Goal: Task Accomplishment & Management: Manage account settings

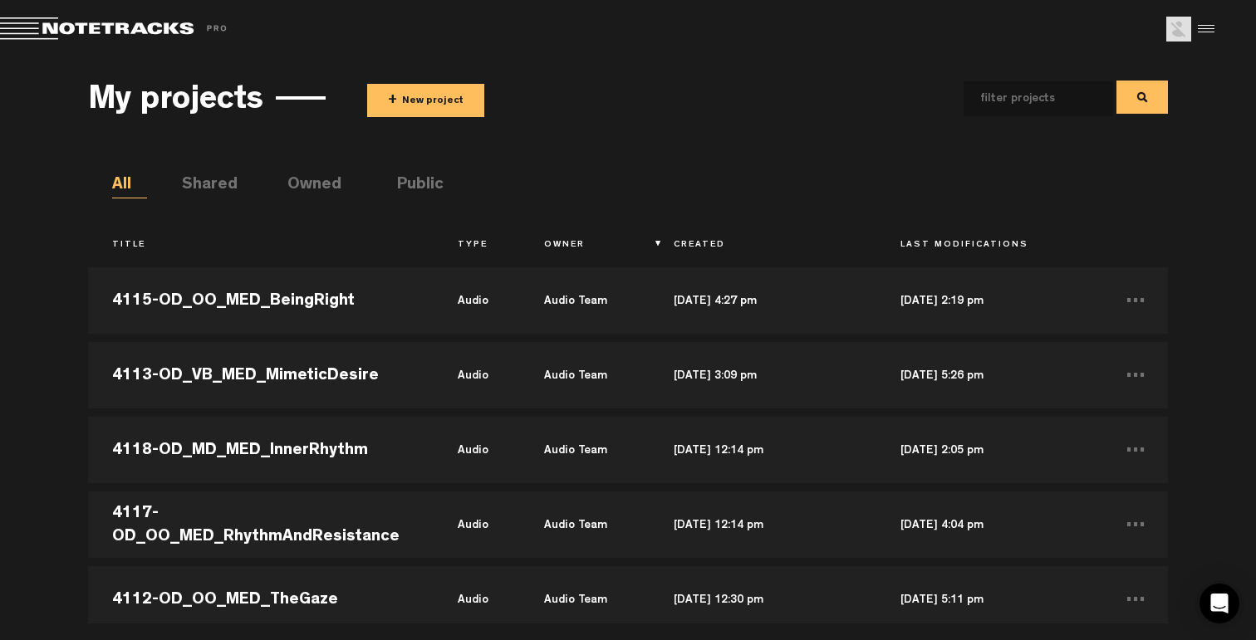
click at [429, 95] on button "+ New project" at bounding box center [425, 100] width 117 height 33
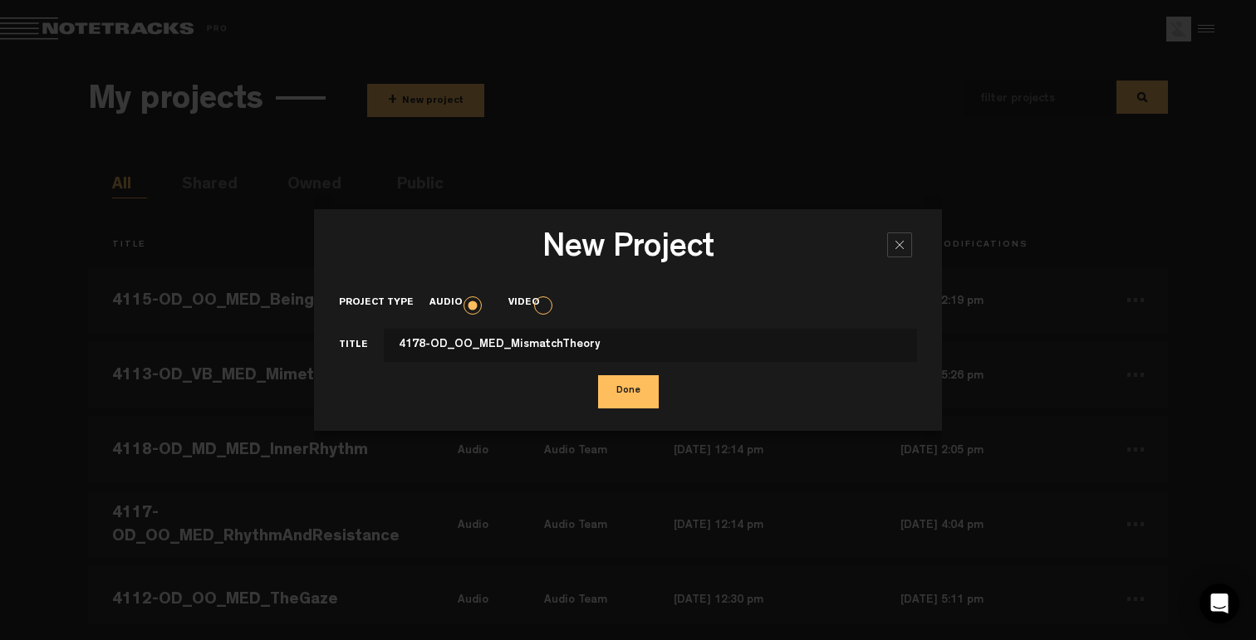
type input "4178-OD_OO_MED_MismatchTheory"
click at [598, 375] on button "Done" at bounding box center [628, 391] width 61 height 33
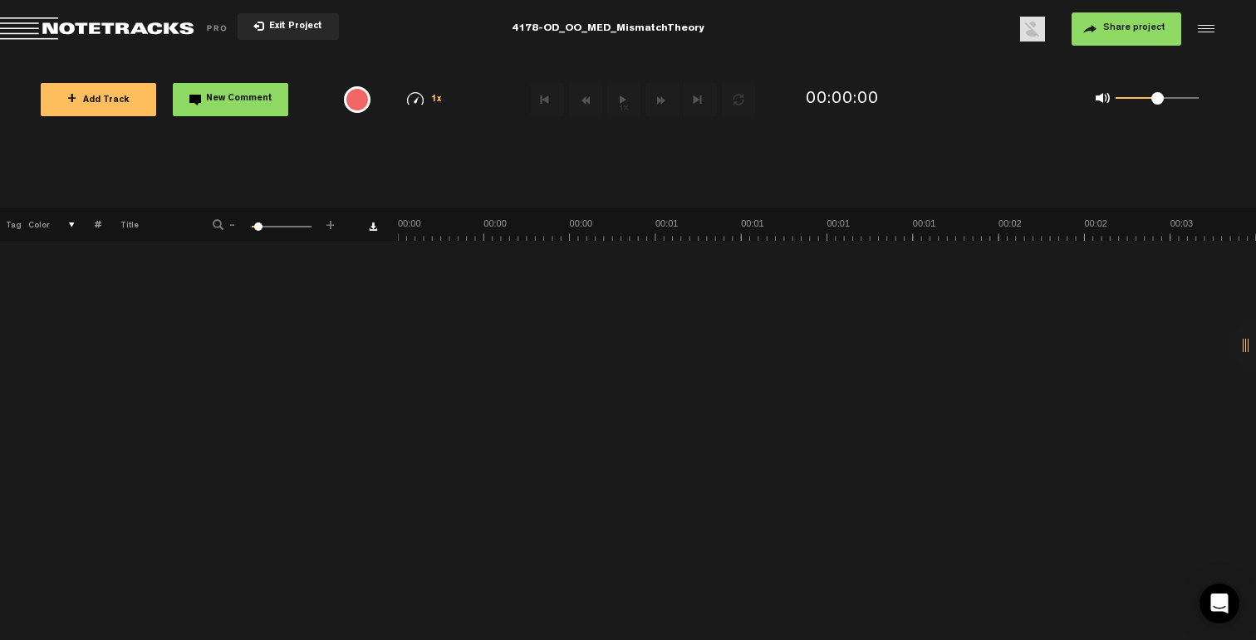
click at [1105, 22] on button "Share project" at bounding box center [1126, 28] width 110 height 33
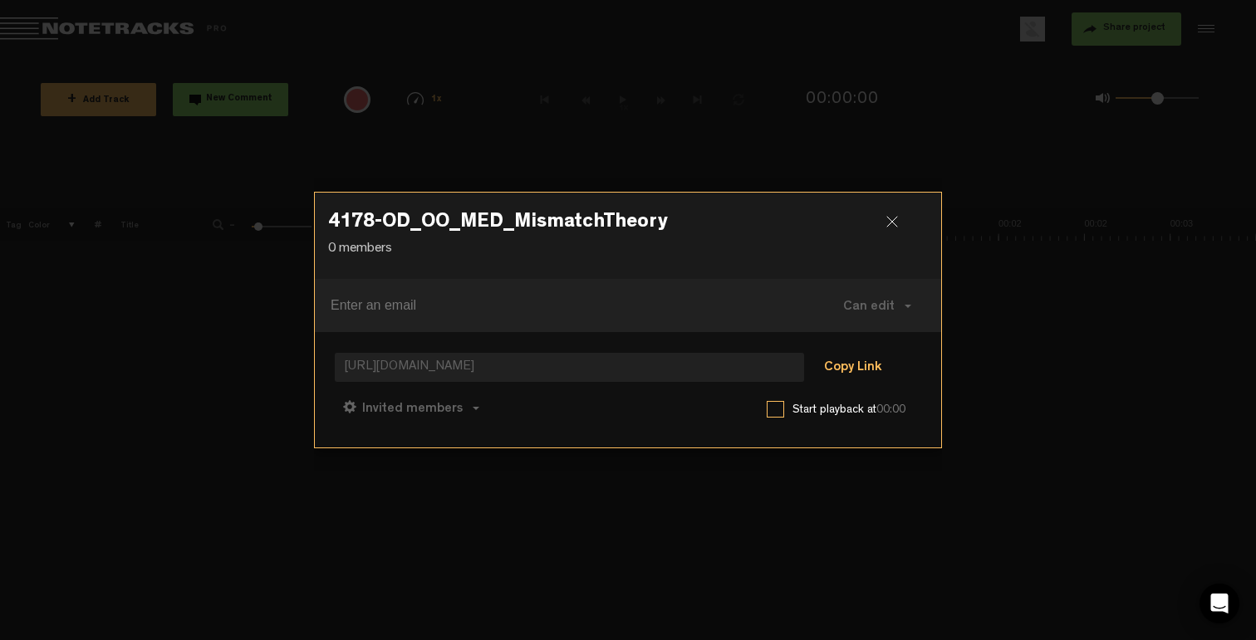
click at [858, 360] on button "Copy Link" at bounding box center [852, 368] width 91 height 33
click at [512, 399] on button "Can comment" at bounding box center [493, 408] width 118 height 40
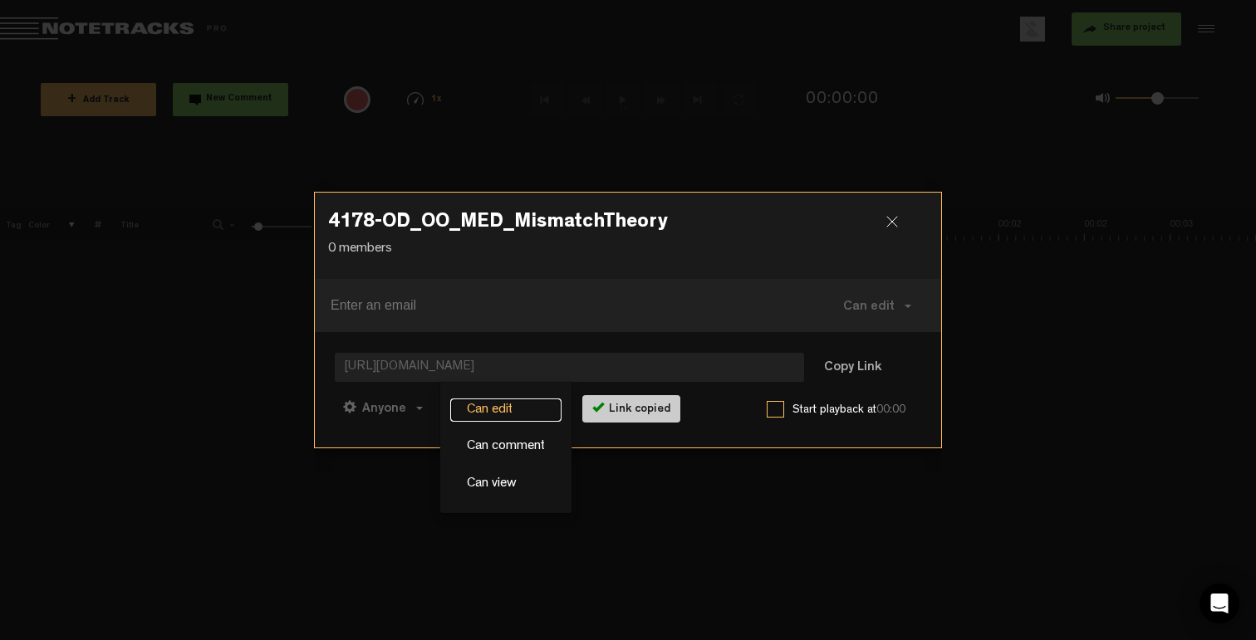
click at [493, 408] on link "Can edit" at bounding box center [505, 411] width 111 height 24
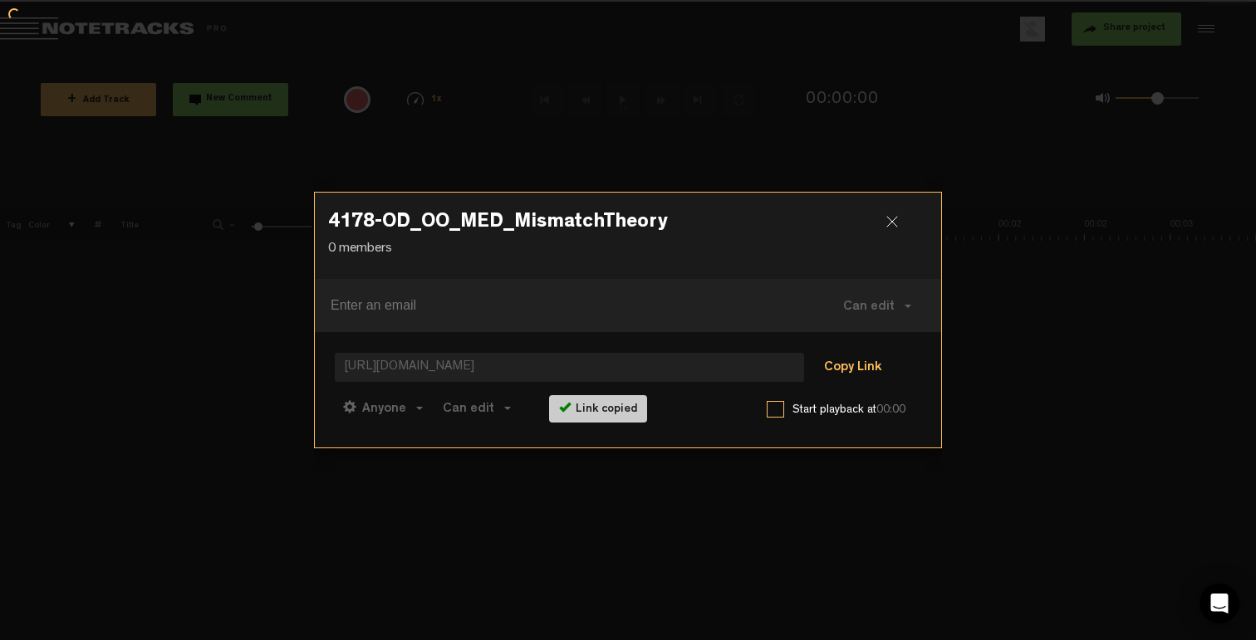
click at [842, 370] on button "Copy Link" at bounding box center [852, 368] width 91 height 33
click at [897, 216] on div at bounding box center [898, 228] width 25 height 25
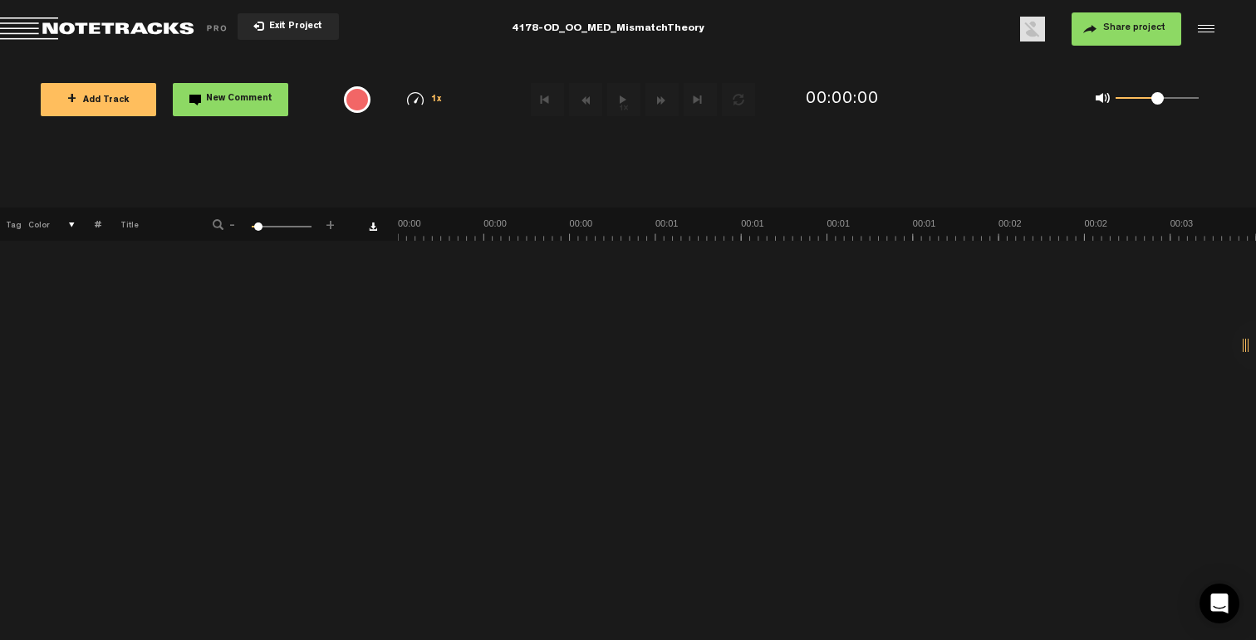
click at [122, 105] on button "+ Add Track" at bounding box center [98, 99] width 115 height 33
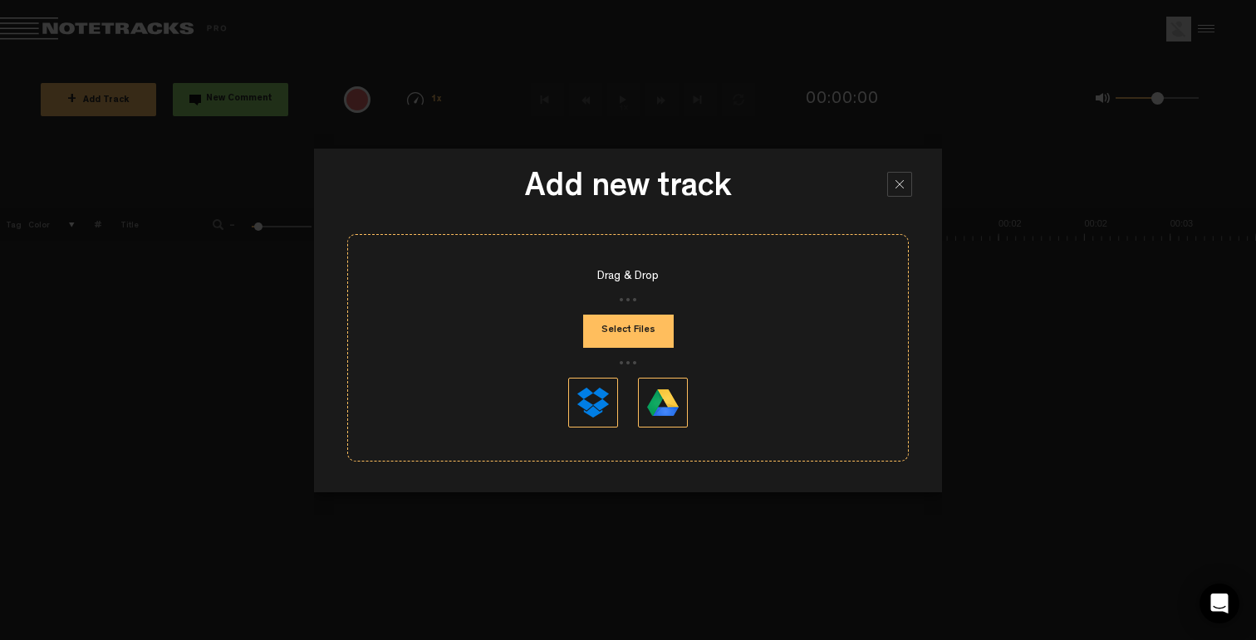
click at [593, 325] on button "Select Files" at bounding box center [628, 331] width 91 height 33
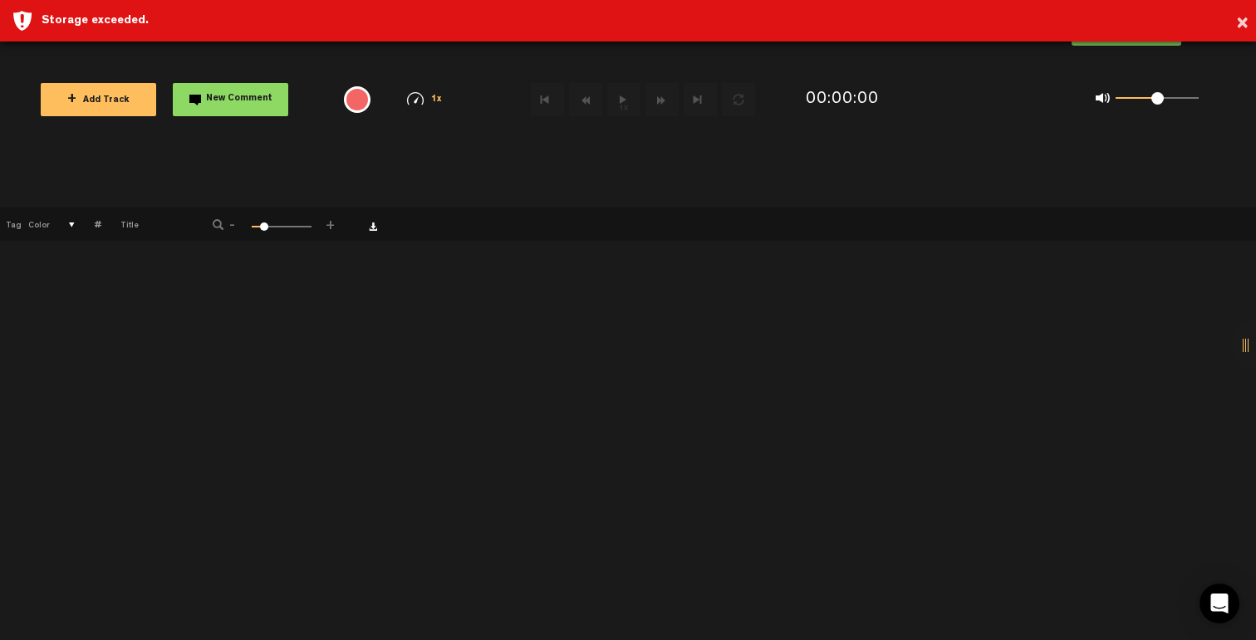
click at [1233, 22] on div "Storage exceeded." at bounding box center [643, 20] width 1202 height 17
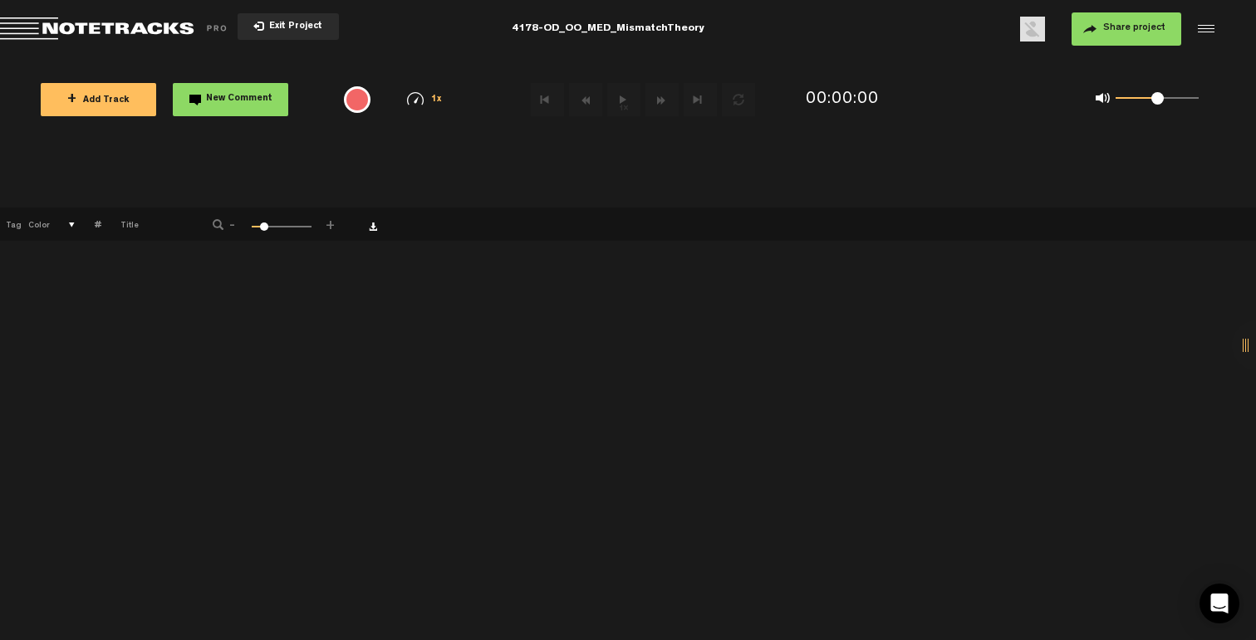
click at [302, 36] on button "Exit Project" at bounding box center [288, 26] width 101 height 27
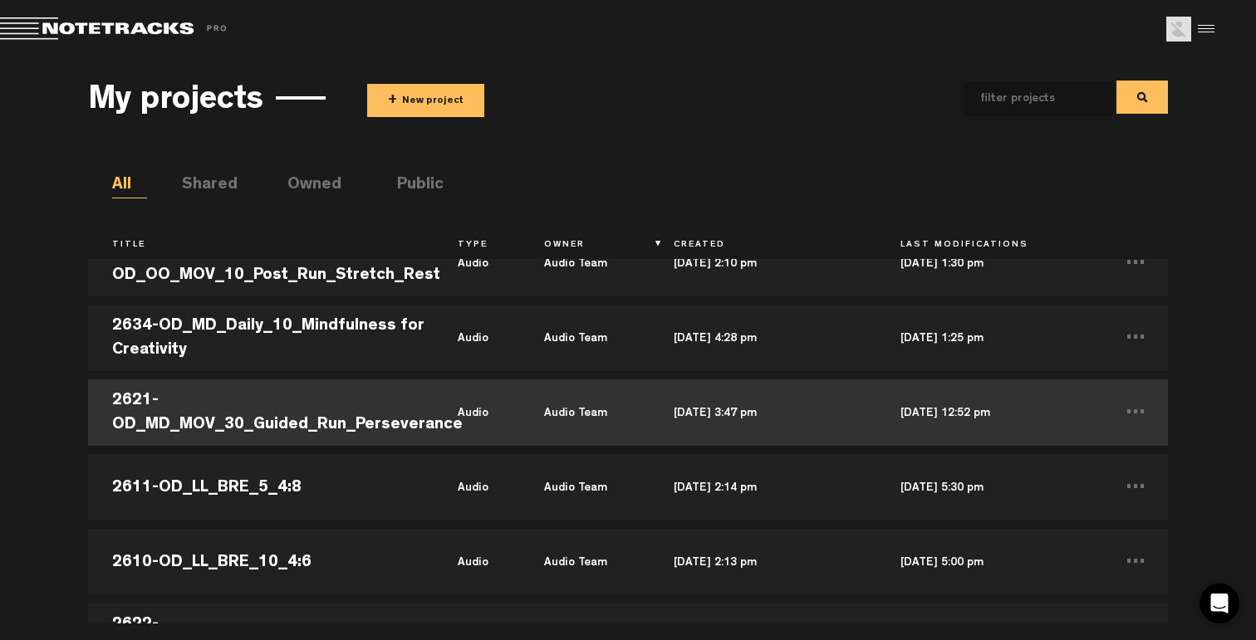
scroll to position [32274, 0]
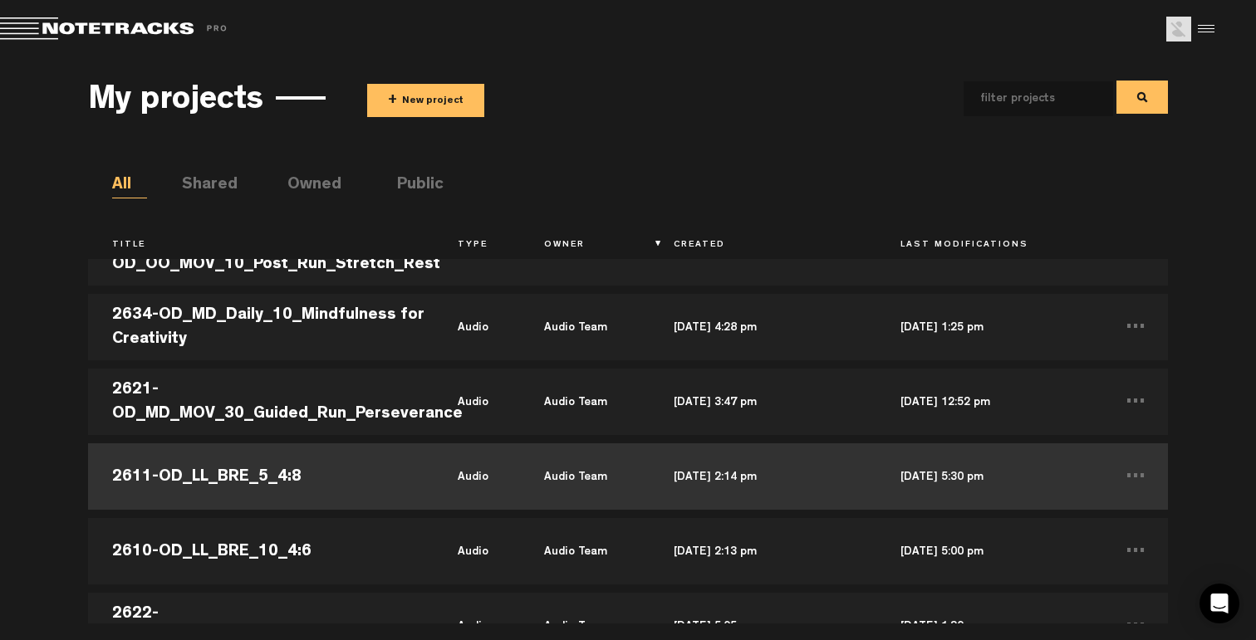
click at [286, 451] on td "2611-OD_LL_BRE_5_4:8" at bounding box center [261, 476] width 346 height 75
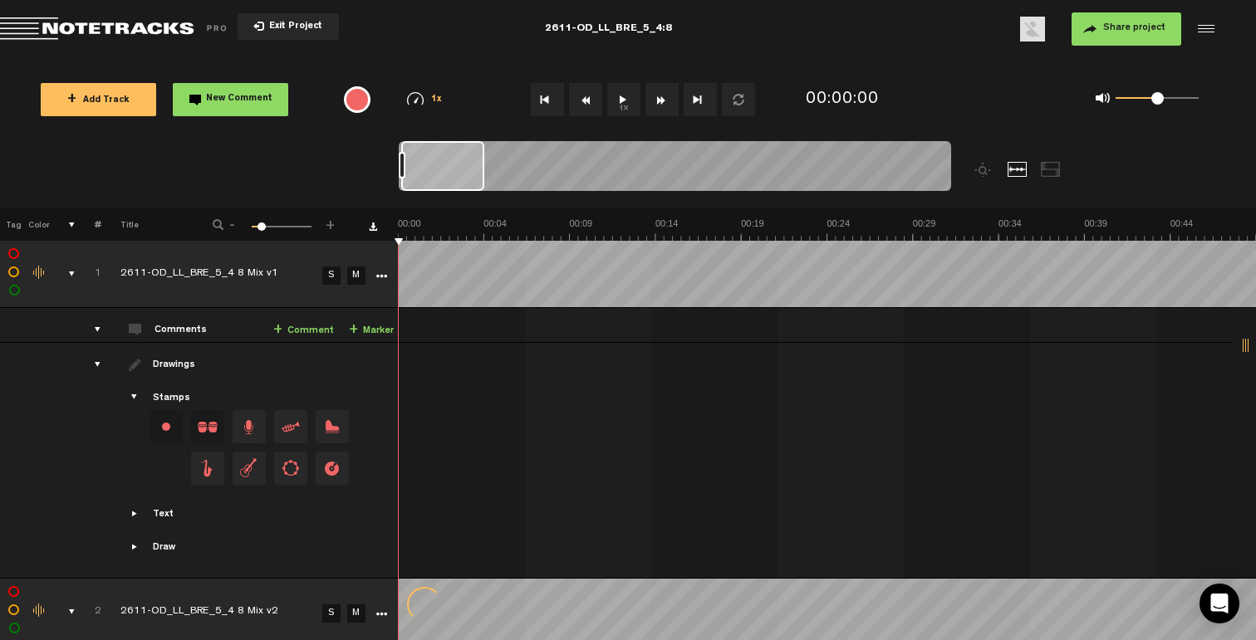
click at [69, 271] on div "comments, stamps & drawings" at bounding box center [65, 274] width 26 height 17
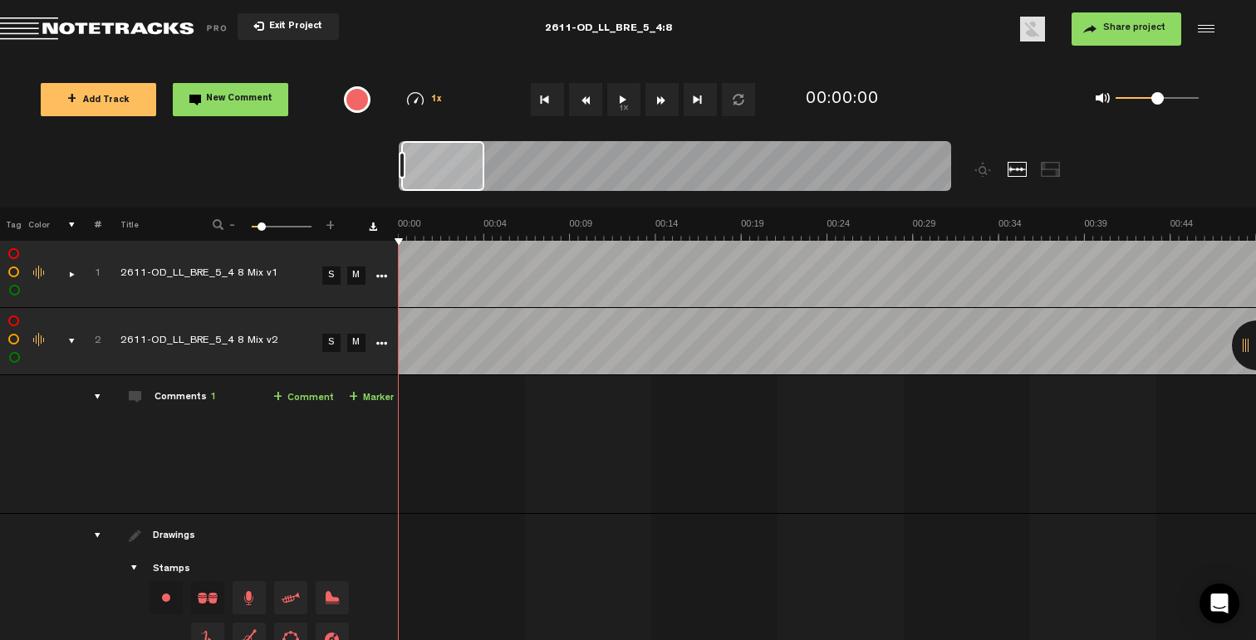
click at [384, 272] on icon "More" at bounding box center [381, 277] width 12 height 12
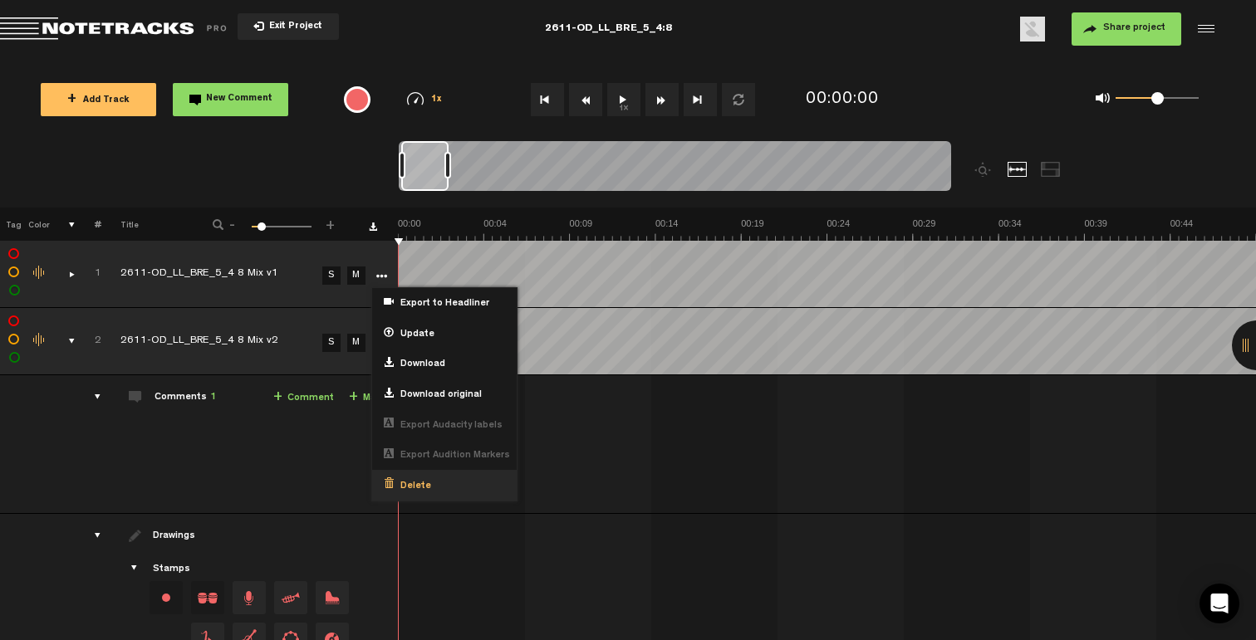
click at [411, 480] on span "Delete" at bounding box center [412, 487] width 37 height 14
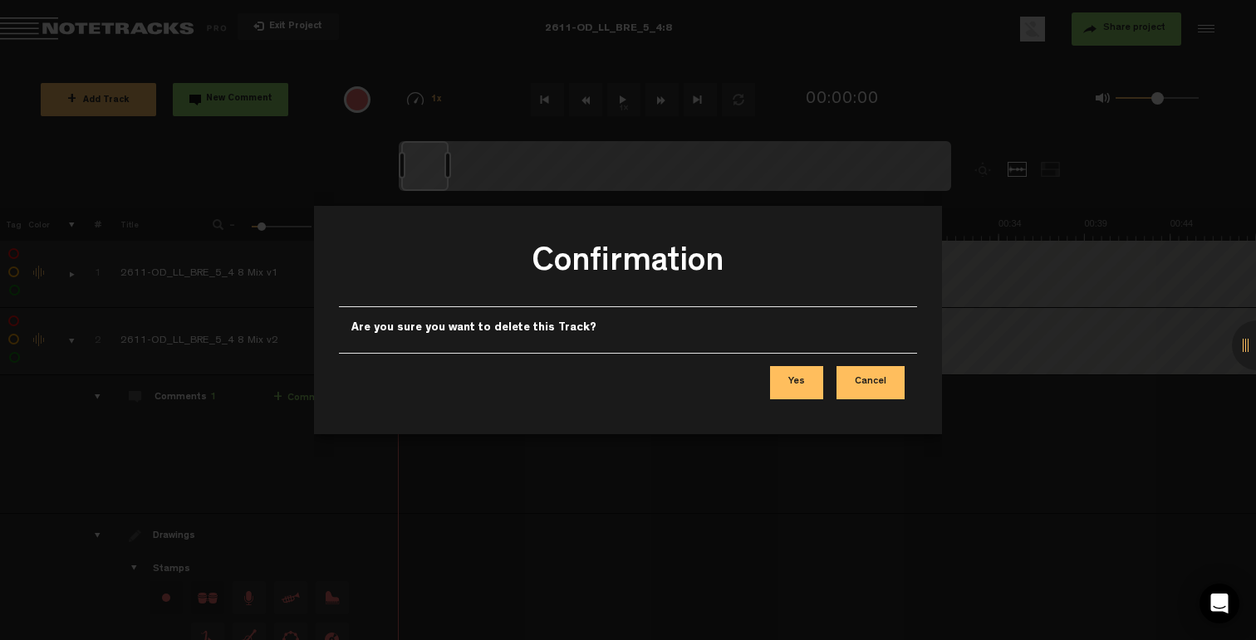
click at [783, 383] on button "Yes" at bounding box center [796, 382] width 53 height 33
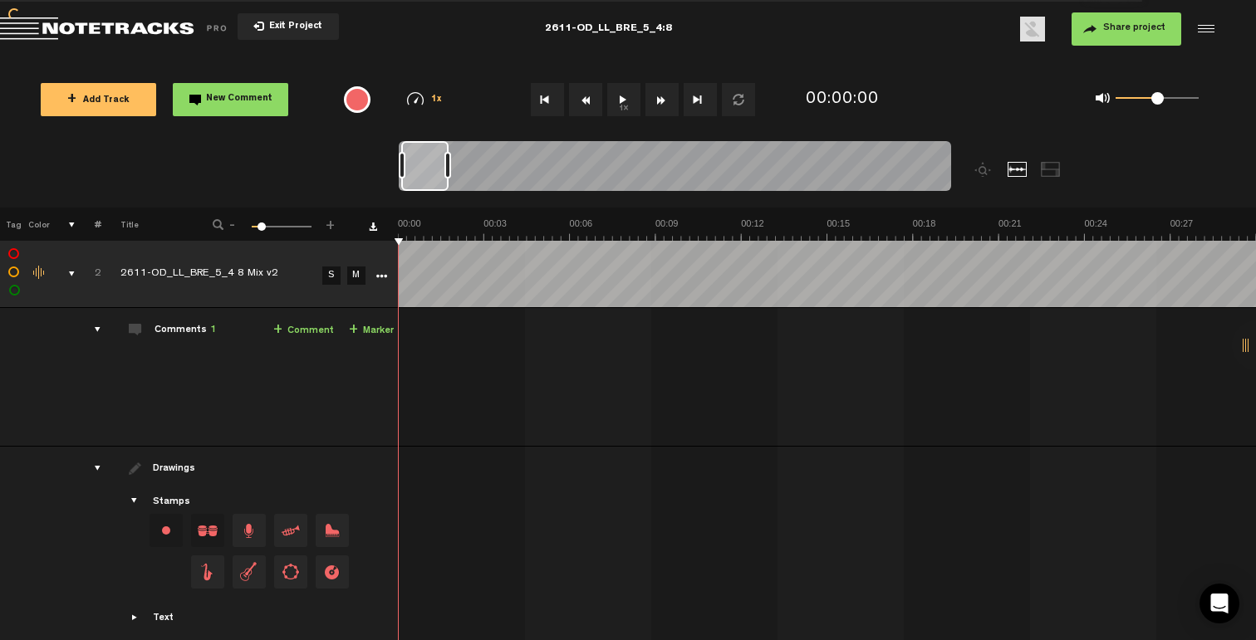
scroll to position [11, 0]
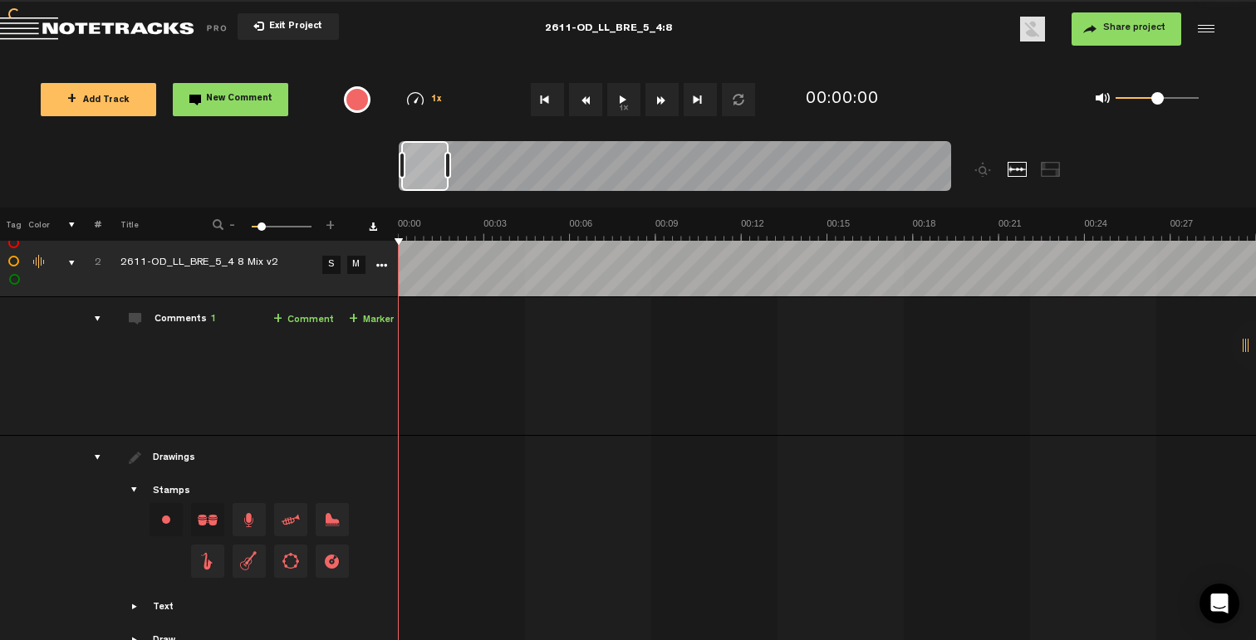
click at [69, 260] on div "comments, stamps & drawings" at bounding box center [65, 263] width 26 height 17
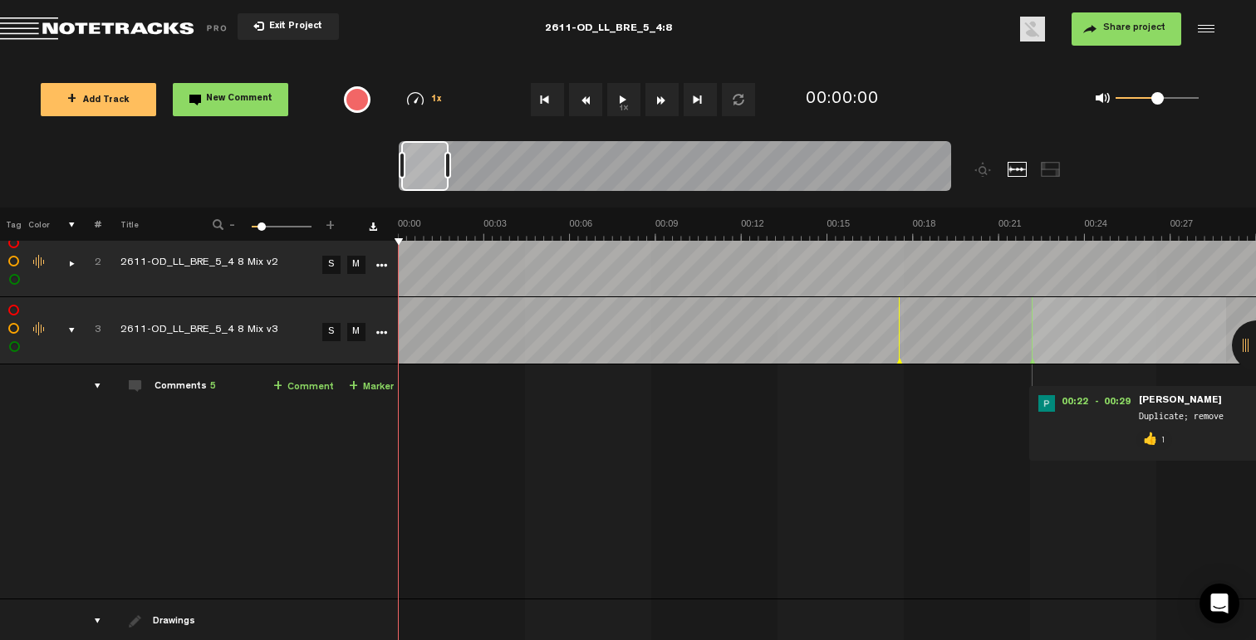
click at [380, 265] on icon "More" at bounding box center [381, 266] width 12 height 12
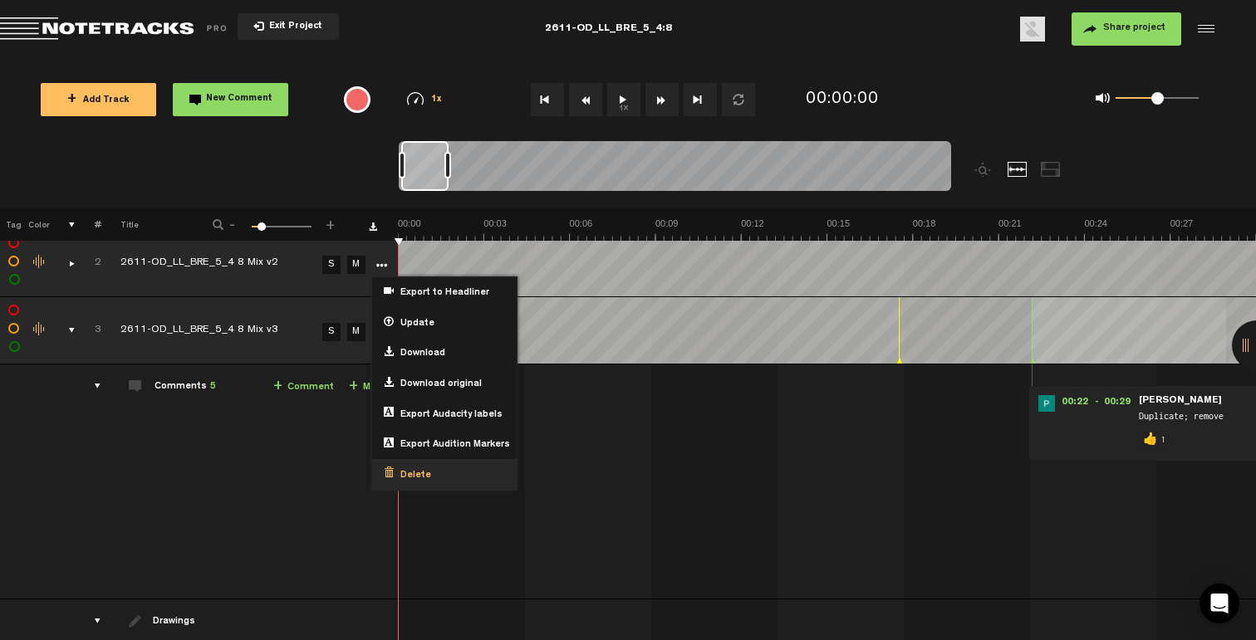
click at [406, 464] on div "Delete" at bounding box center [444, 474] width 145 height 31
click at [407, 469] on span "Delete" at bounding box center [412, 476] width 37 height 14
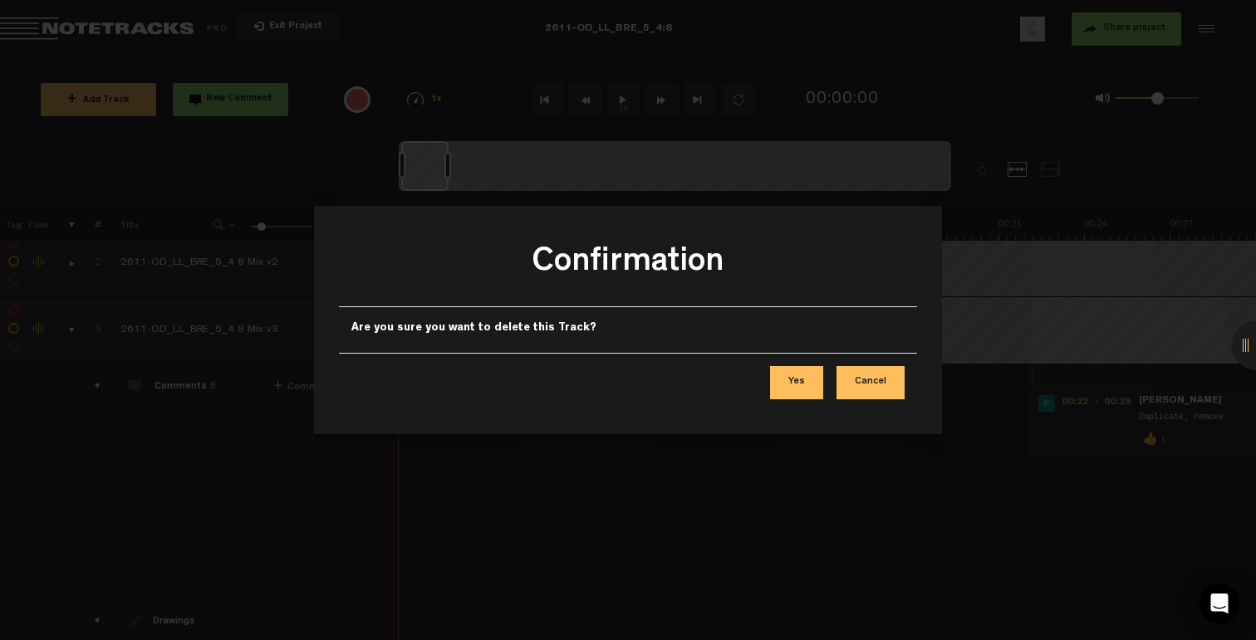
click at [791, 383] on button "Yes" at bounding box center [796, 382] width 53 height 33
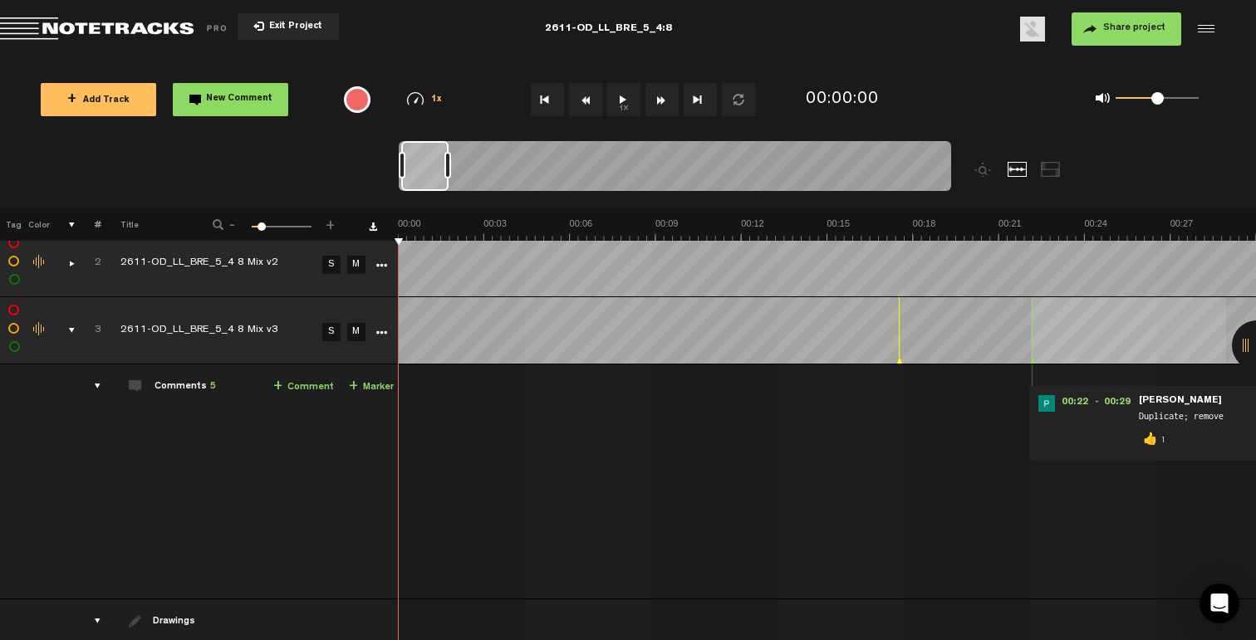
scroll to position [0, 0]
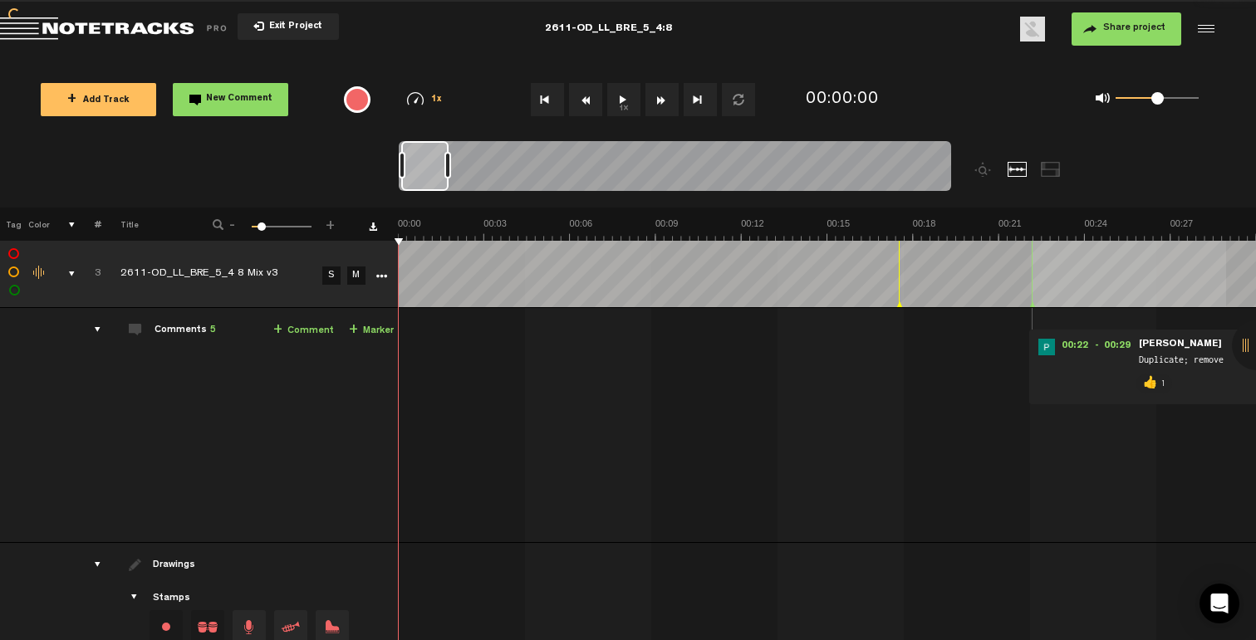
drag, startPoint x: 69, startPoint y: 267, endPoint x: 99, endPoint y: 272, distance: 30.3
click at [69, 267] on div "comments, stamps & drawings" at bounding box center [65, 274] width 26 height 17
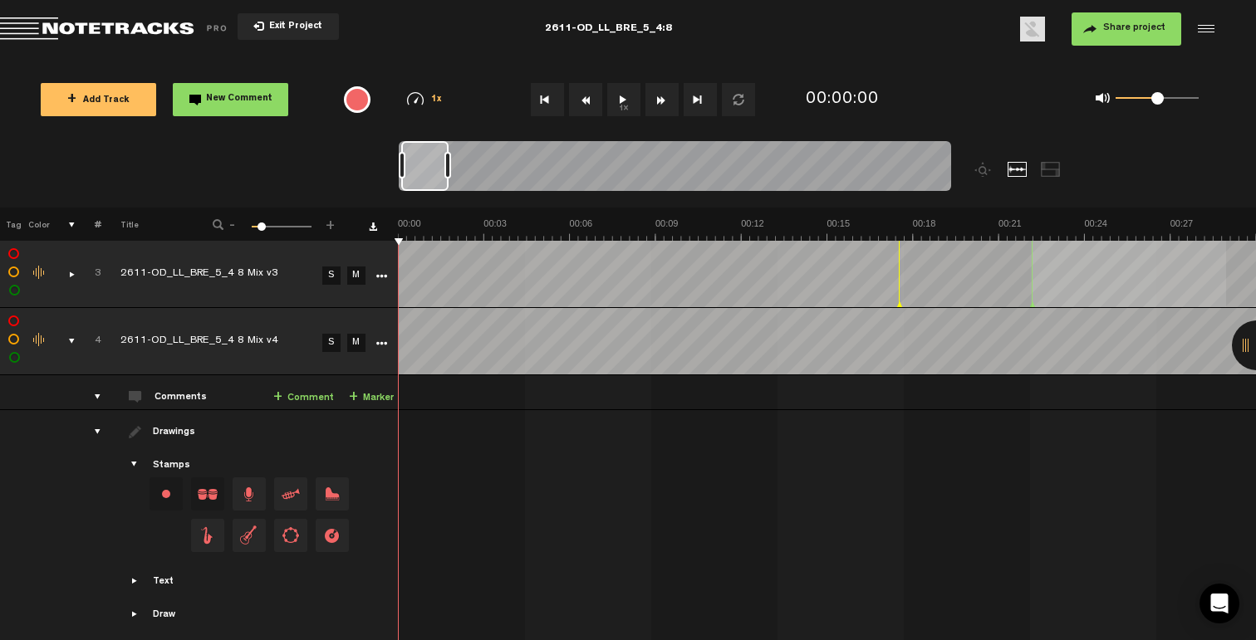
click at [382, 271] on icon "More" at bounding box center [381, 277] width 12 height 12
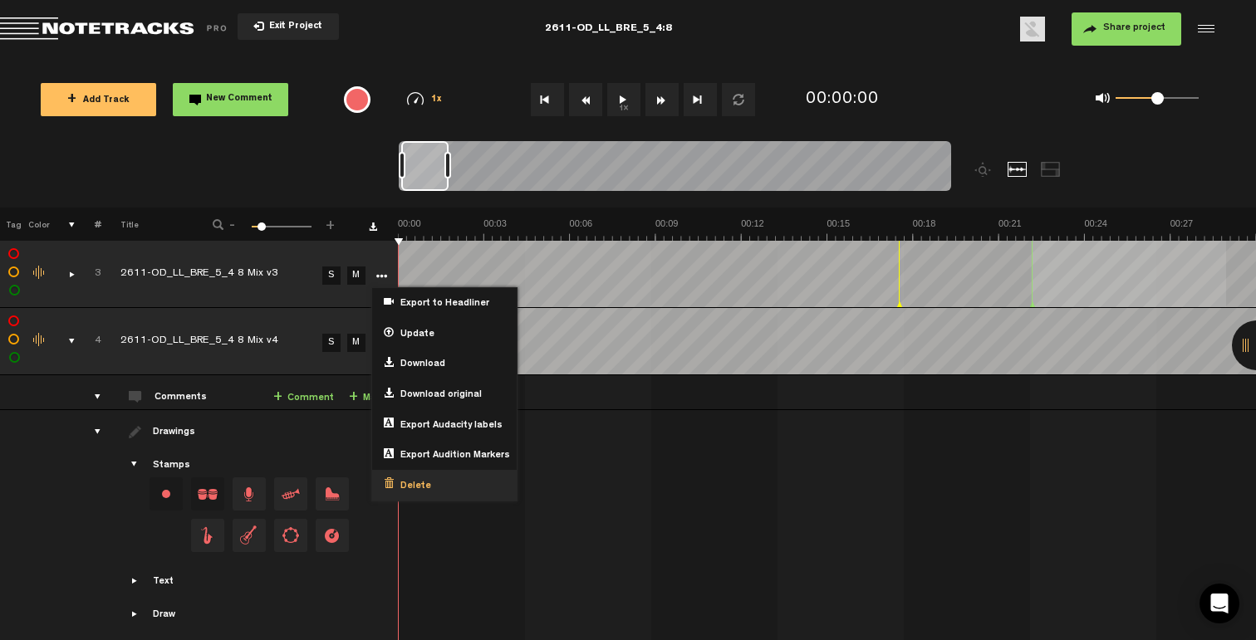
click at [418, 481] on span "Delete" at bounding box center [412, 487] width 37 height 14
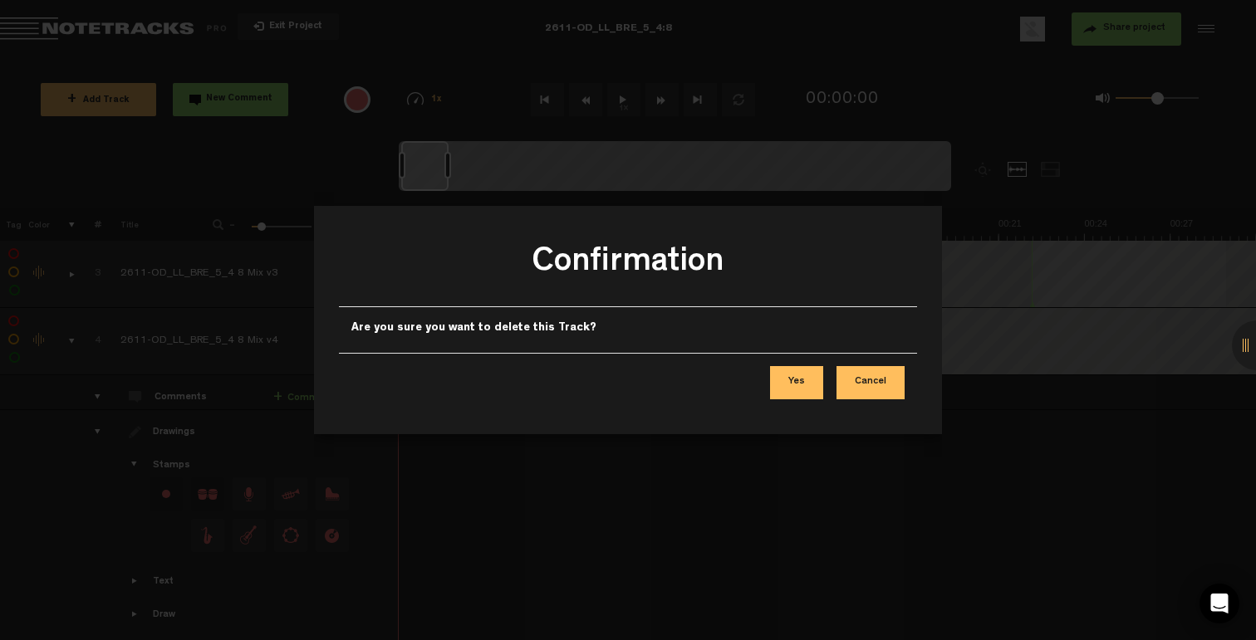
click at [796, 383] on button "Yes" at bounding box center [796, 382] width 53 height 33
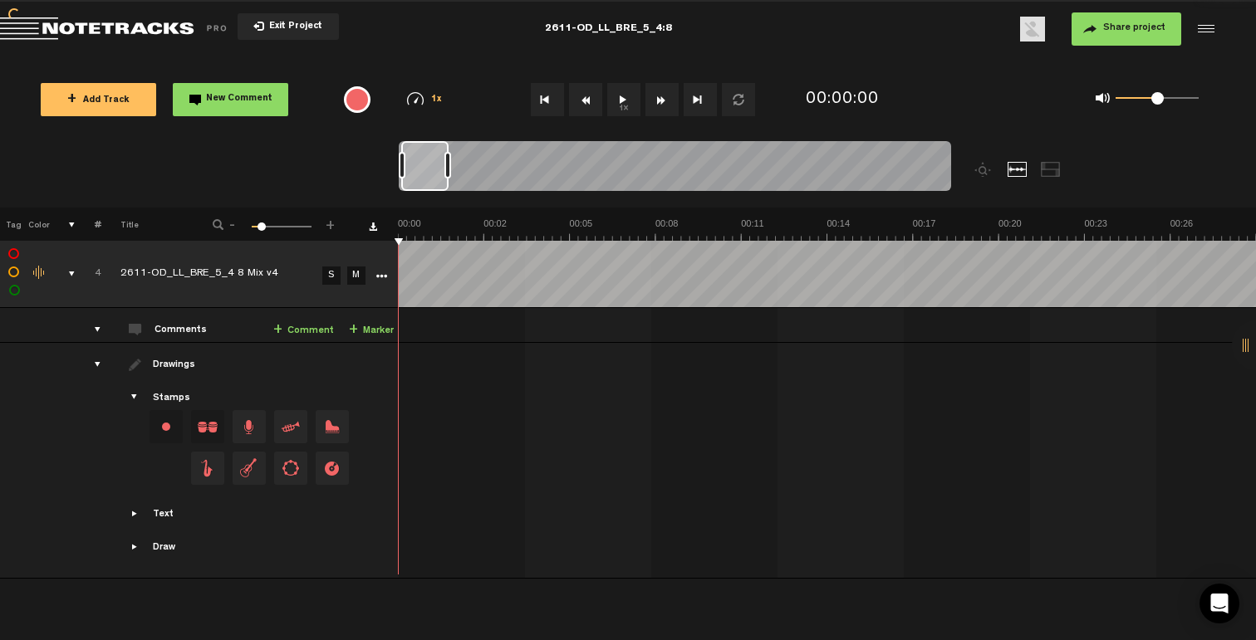
click at [74, 275] on div "comments, stamps & drawings" at bounding box center [65, 274] width 26 height 17
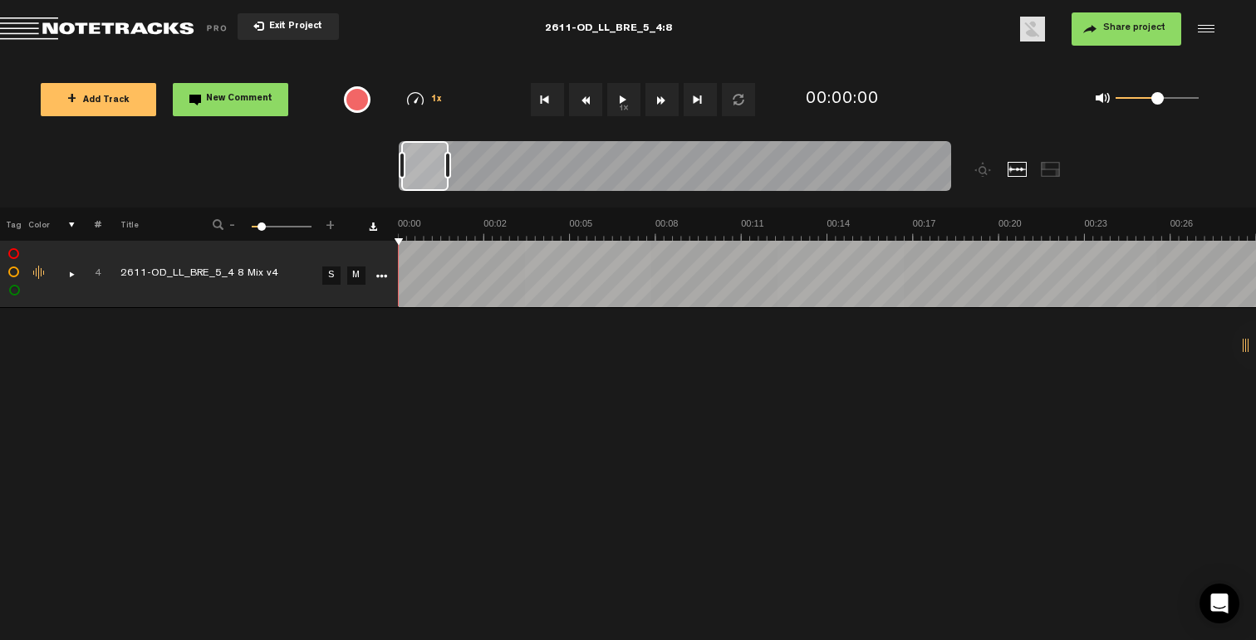
click at [314, 37] on button "Exit Project" at bounding box center [288, 26] width 101 height 27
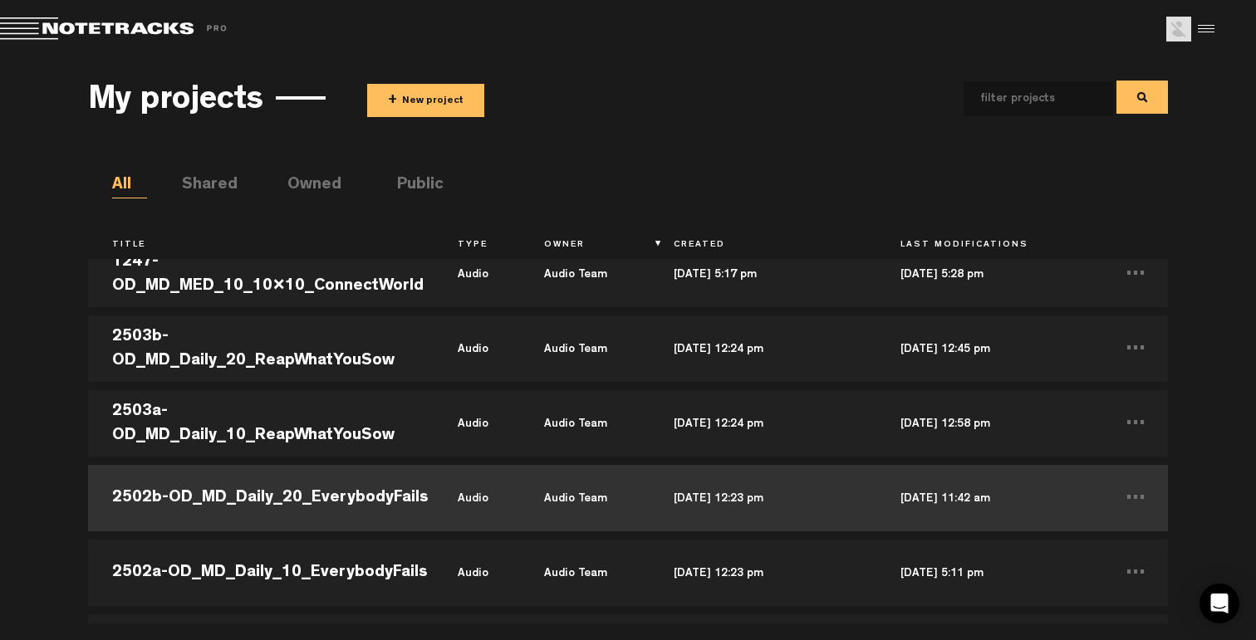
scroll to position [43824, 0]
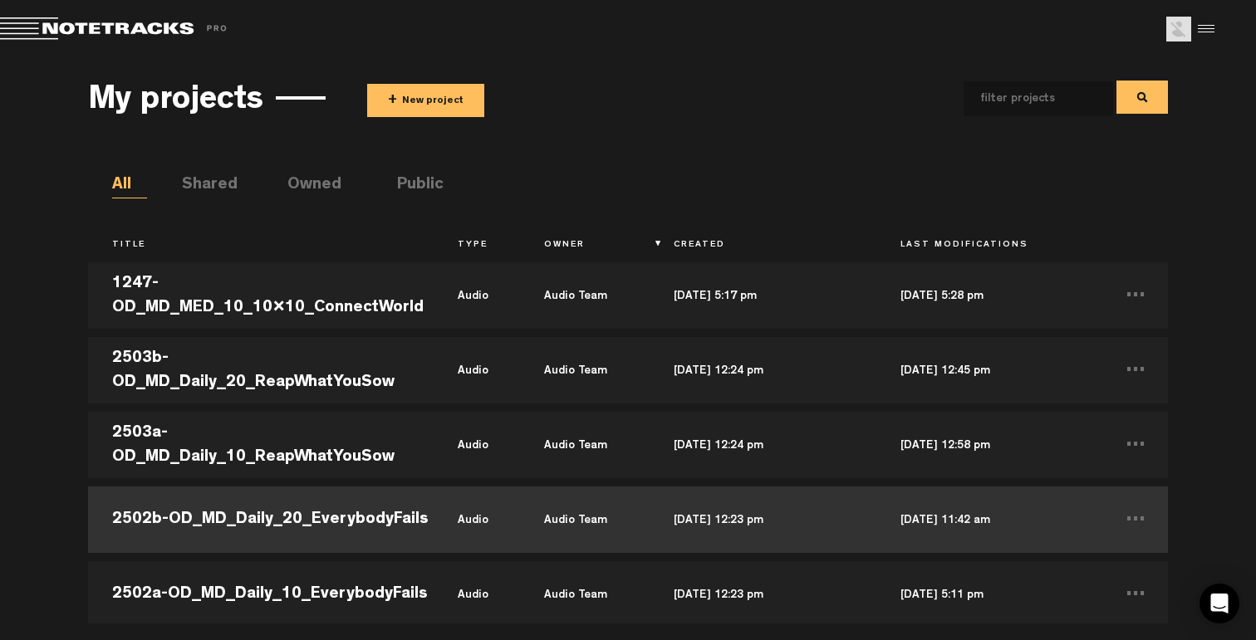
click at [336, 515] on td "2502b-OD_MD_Daily_20_EverybodyFails" at bounding box center [261, 520] width 346 height 75
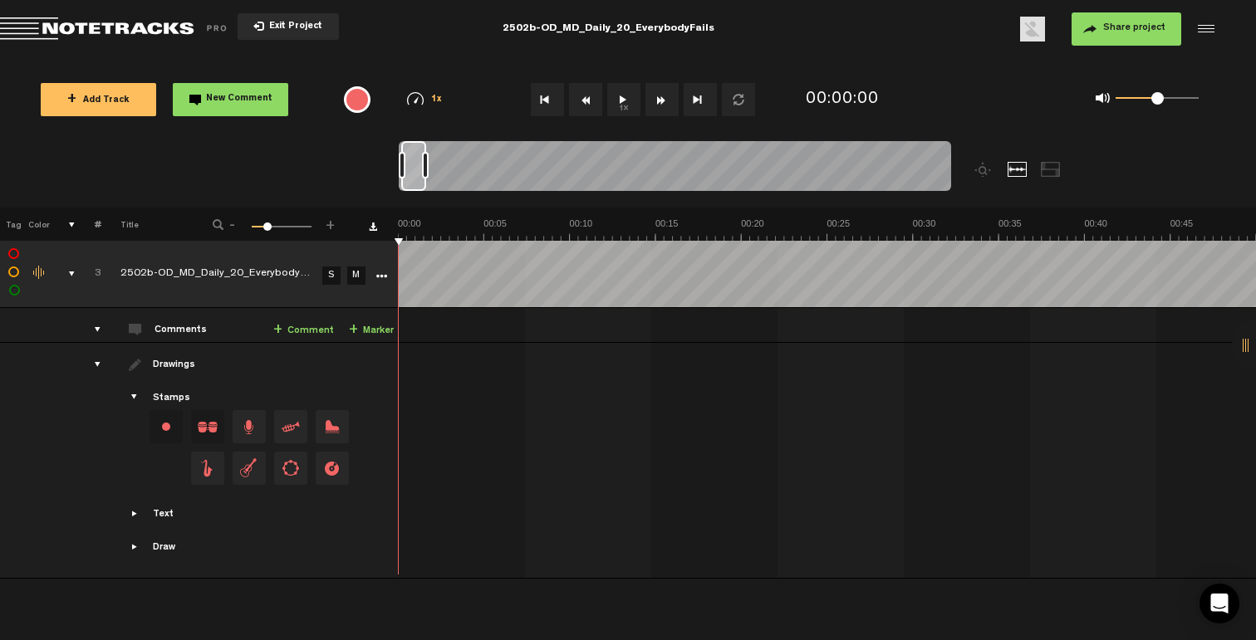
click at [277, 15] on button "Exit Project" at bounding box center [288, 26] width 101 height 27
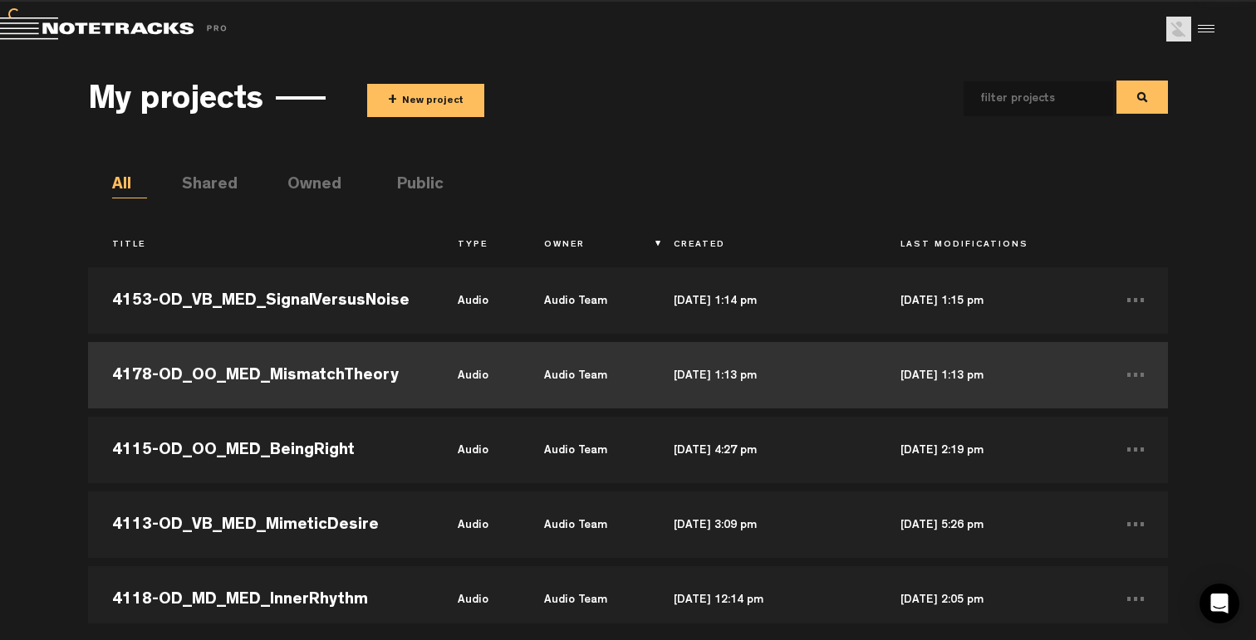
click at [303, 364] on td "4178-OD_OO_MED_MismatchTheory" at bounding box center [261, 375] width 346 height 75
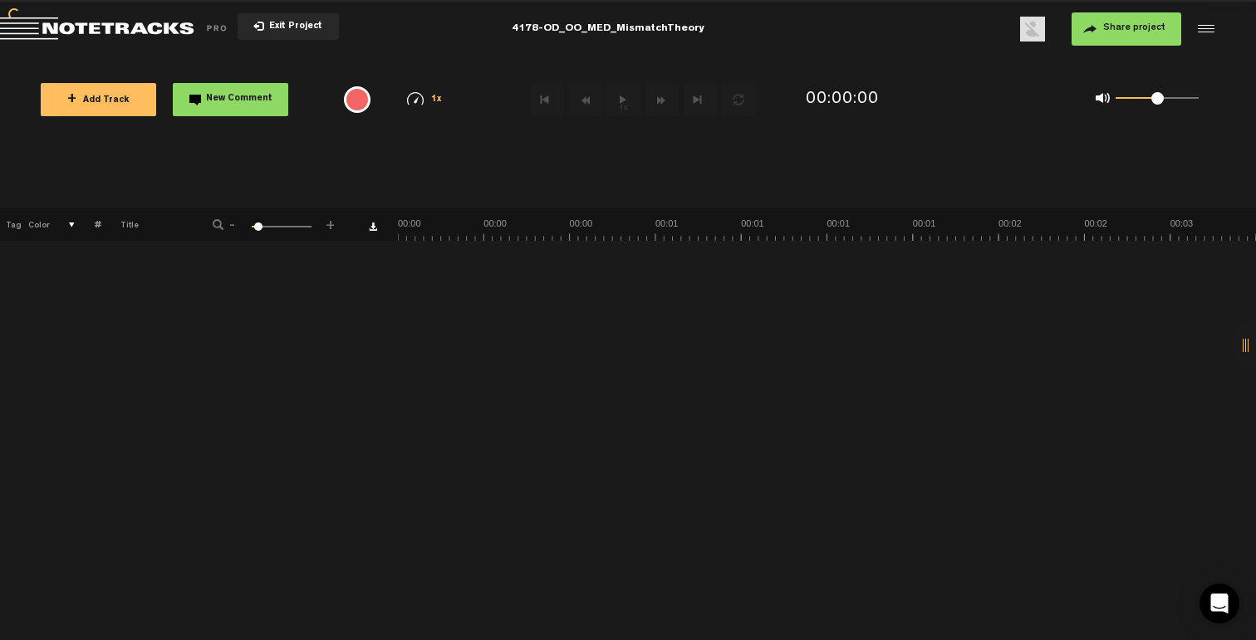
click at [130, 105] on button "+ Add Track" at bounding box center [98, 99] width 115 height 33
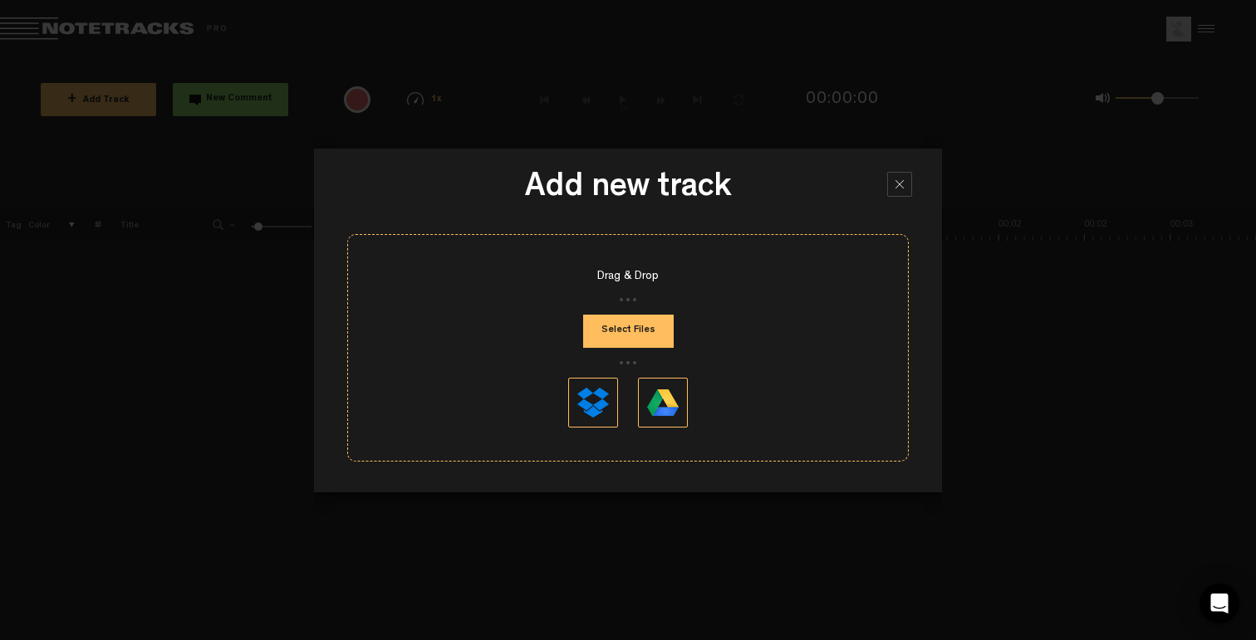
click at [576, 330] on div "Drag & Drop Select Files" at bounding box center [627, 348] width 561 height 228
click at [607, 331] on button "Select Files" at bounding box center [628, 331] width 91 height 33
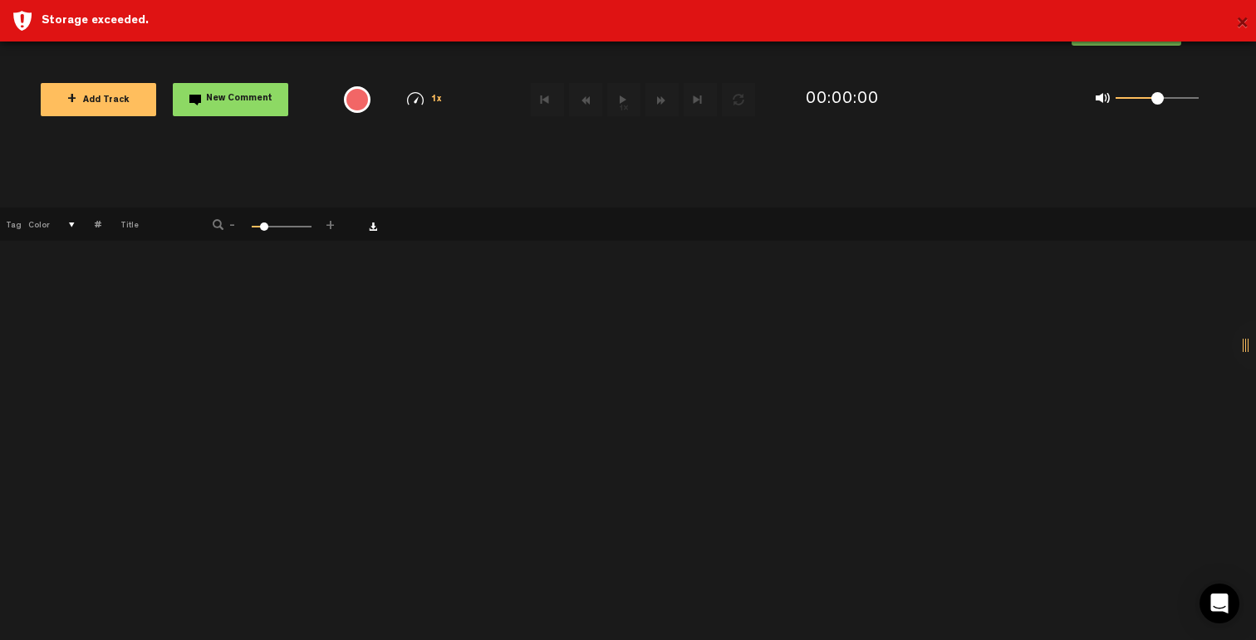
click at [1240, 29] on button "×" at bounding box center [1242, 23] width 12 height 33
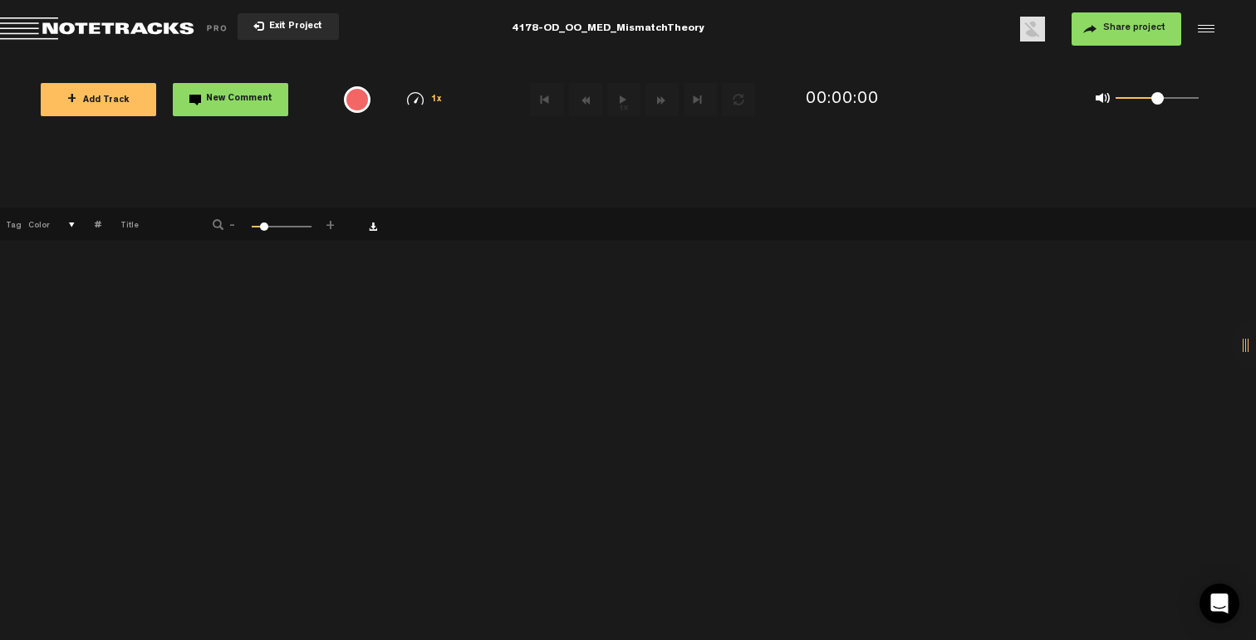
click at [299, 30] on span "Exit Project" at bounding box center [293, 26] width 58 height 9
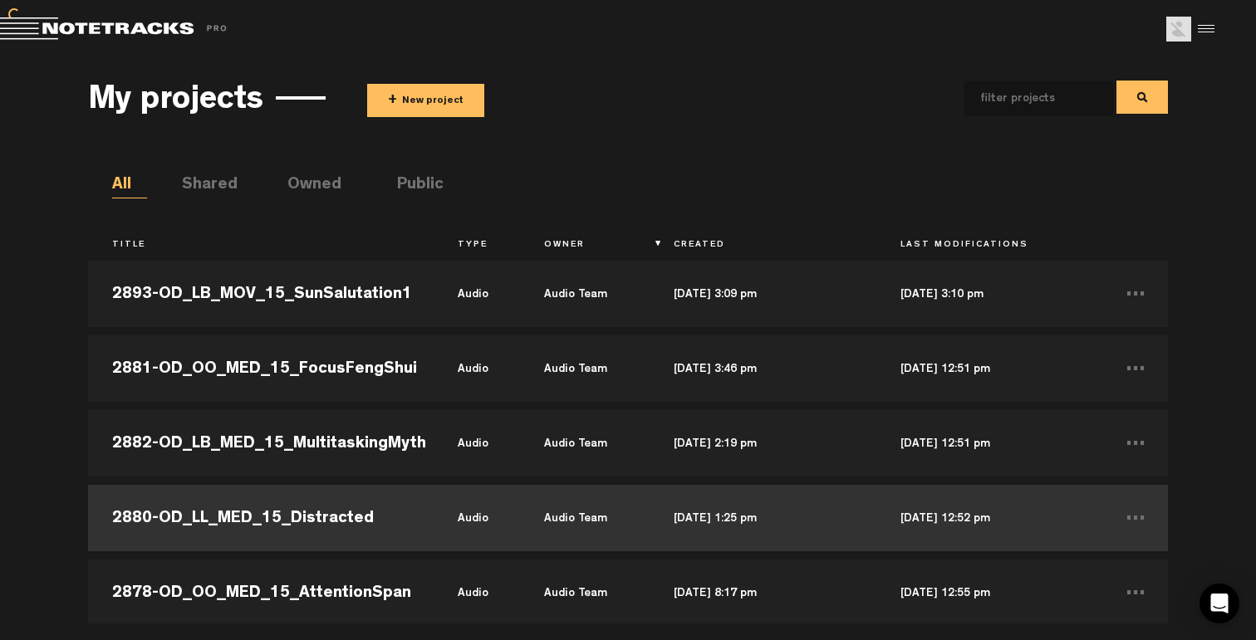
scroll to position [14125, 0]
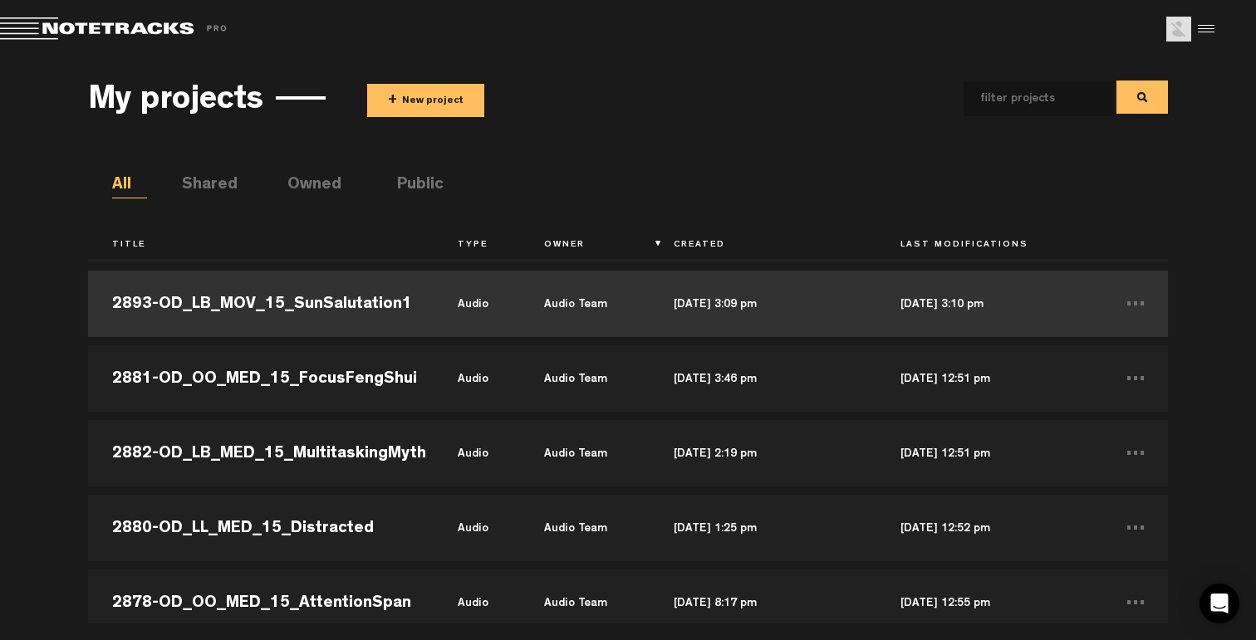
click at [365, 318] on td "2893-OD_LB_MOV_15_SunSalutation1" at bounding box center [261, 304] width 346 height 75
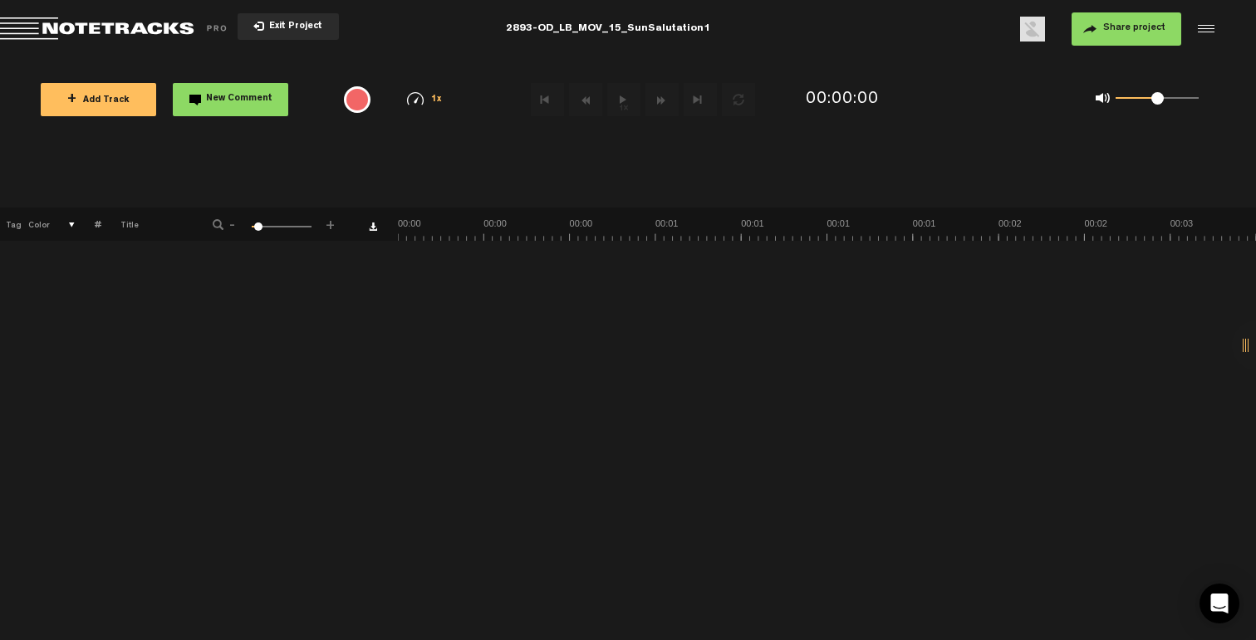
click at [289, 32] on button "Exit Project" at bounding box center [288, 26] width 101 height 27
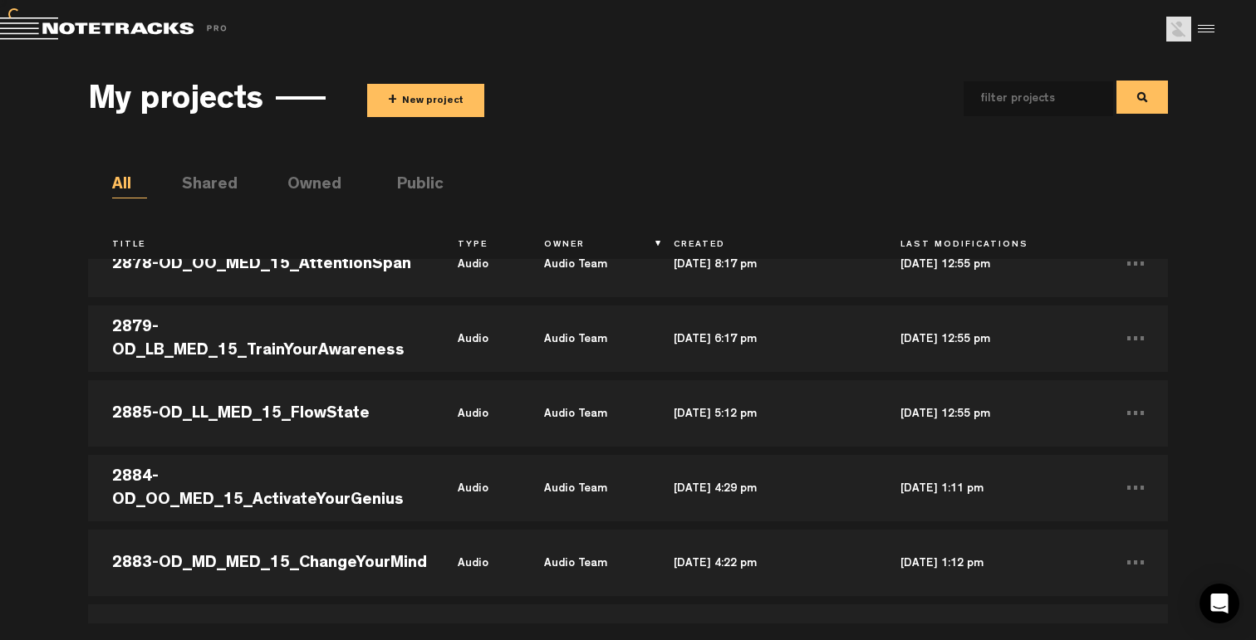
scroll to position [15318, 0]
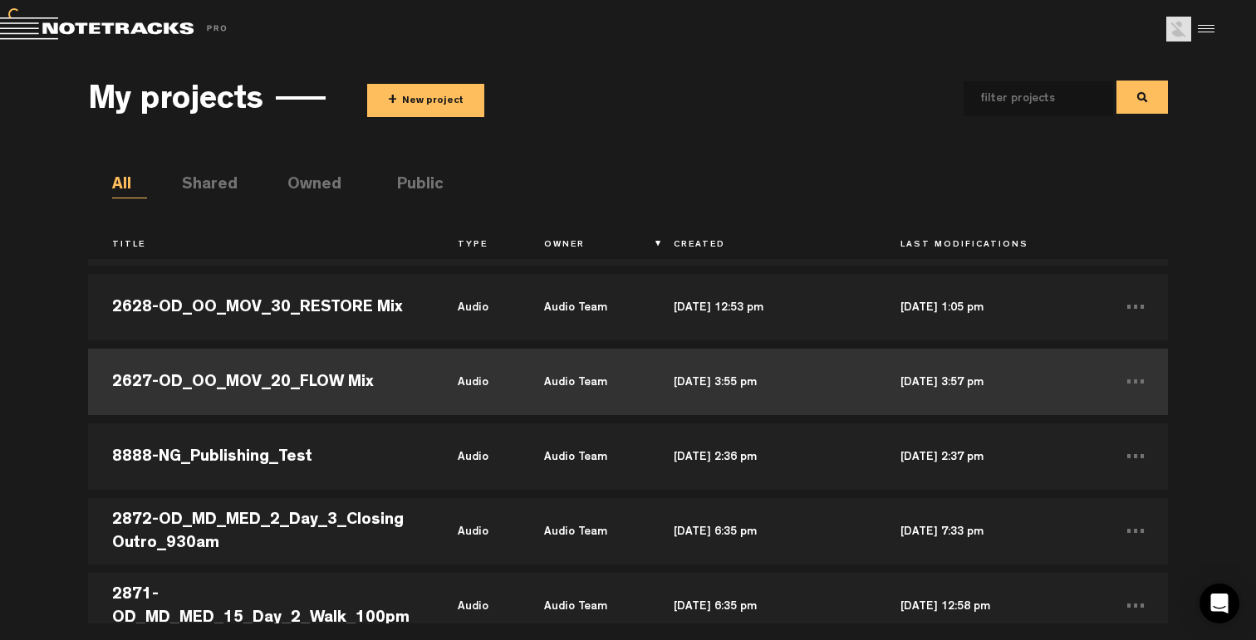
click at [383, 380] on td "2627-OD_OO_MOV_20_FLOW Mix" at bounding box center [261, 382] width 346 height 75
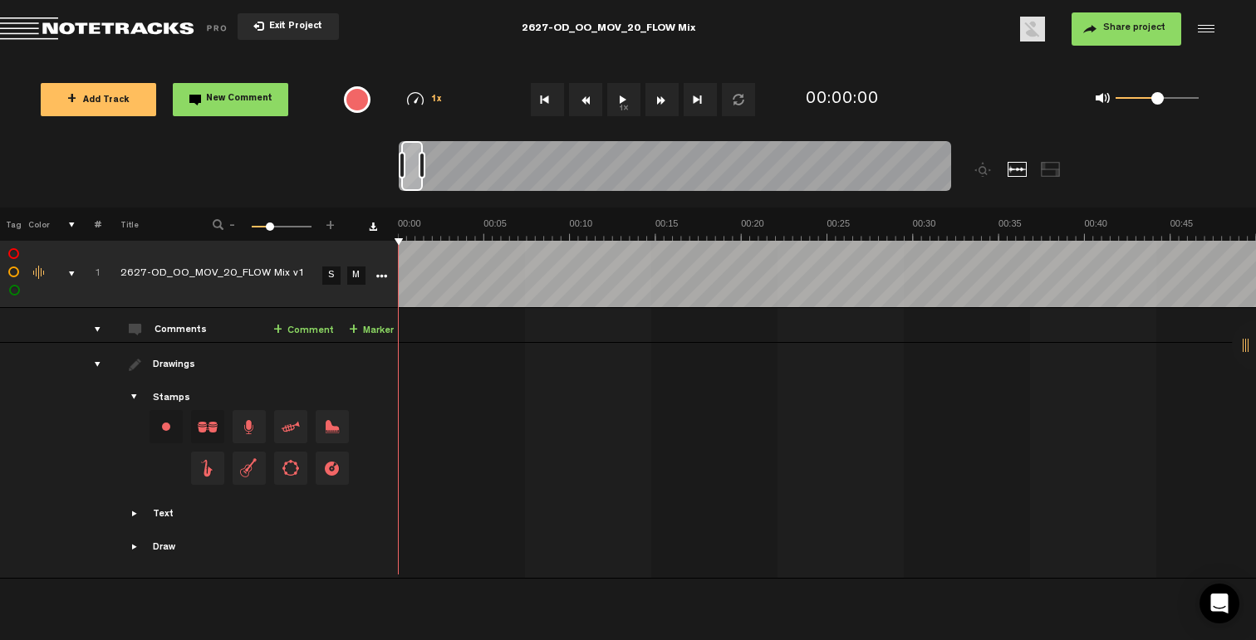
click at [308, 21] on button "Exit Project" at bounding box center [288, 26] width 101 height 27
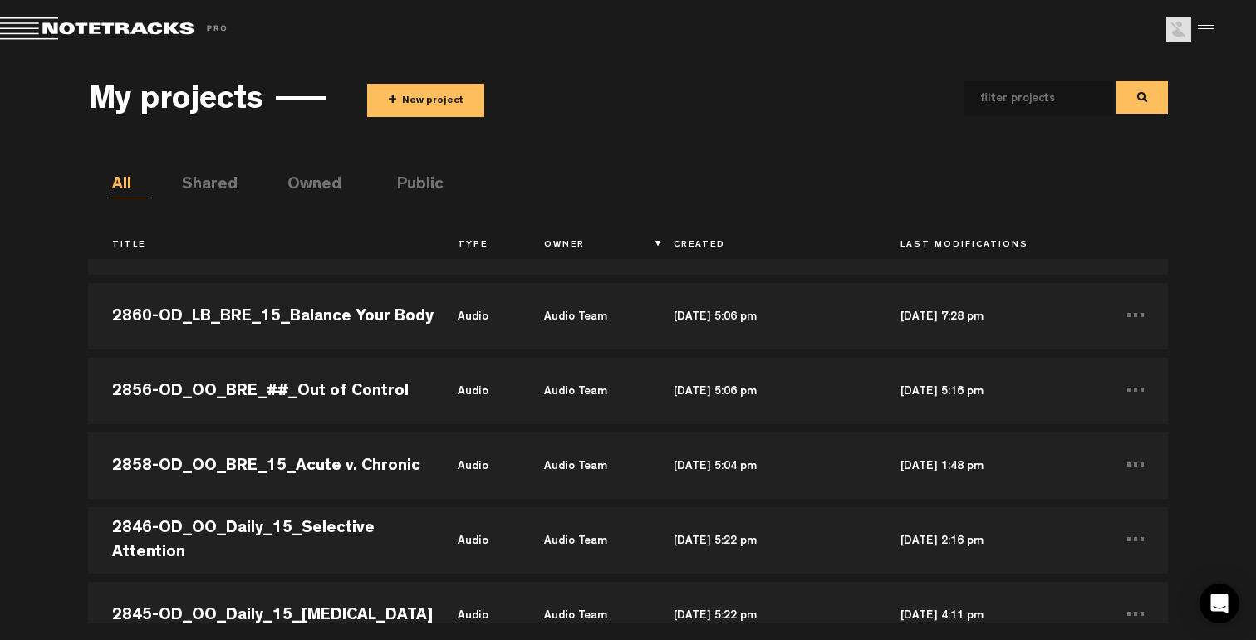
scroll to position [16366, 0]
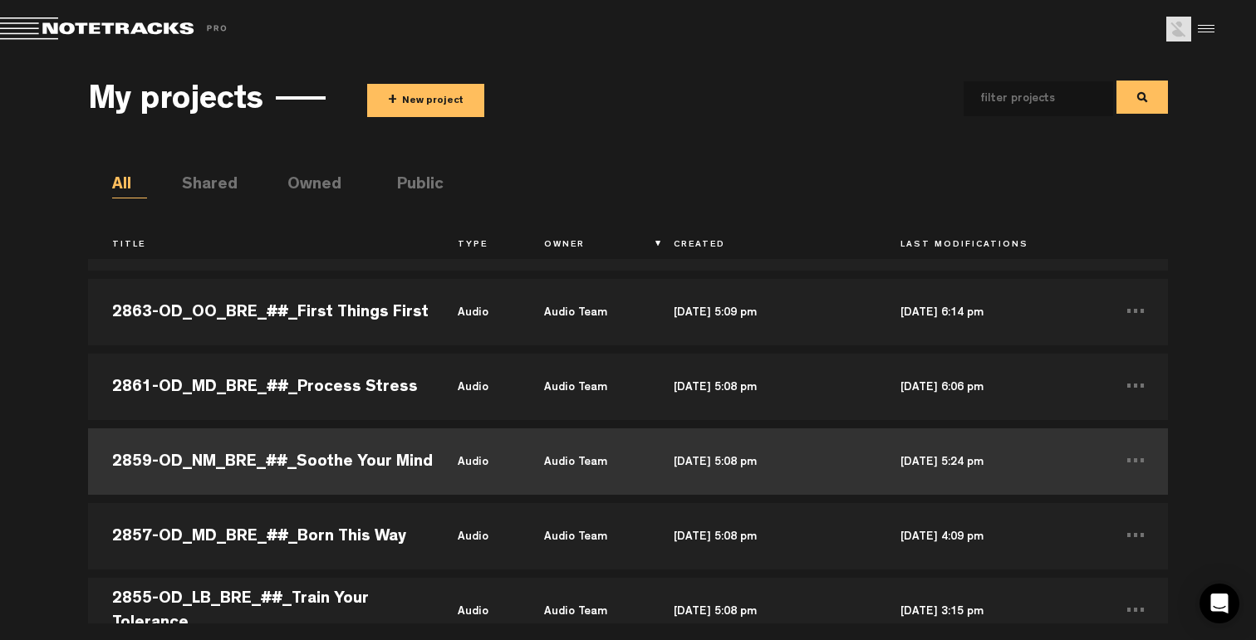
click at [381, 459] on td "2859-OD_NM_BRE_##_Soothe Your Mind" at bounding box center [261, 461] width 346 height 75
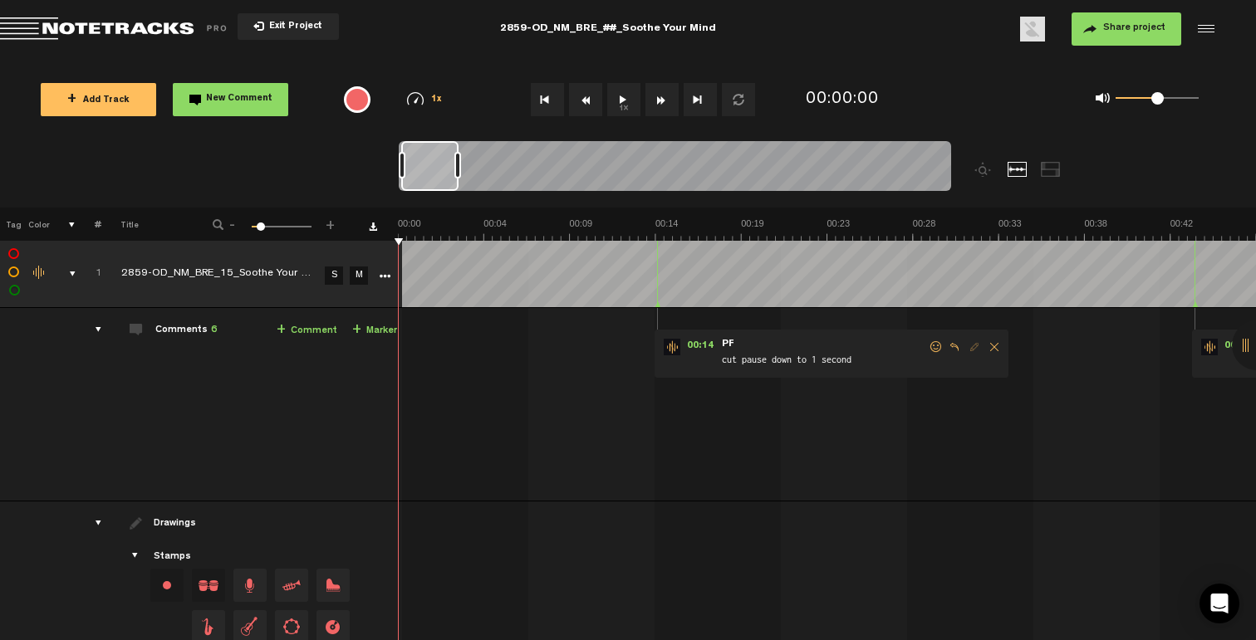
click at [73, 270] on div "comments, stamps & drawings" at bounding box center [66, 274] width 26 height 17
click at [68, 274] on div "comments, stamps & drawings" at bounding box center [66, 274] width 26 height 17
click at [379, 272] on icon "More" at bounding box center [385, 277] width 12 height 12
click at [379, 274] on icon "More" at bounding box center [385, 277] width 12 height 12
click at [379, 277] on icon "More" at bounding box center [385, 277] width 12 height 12
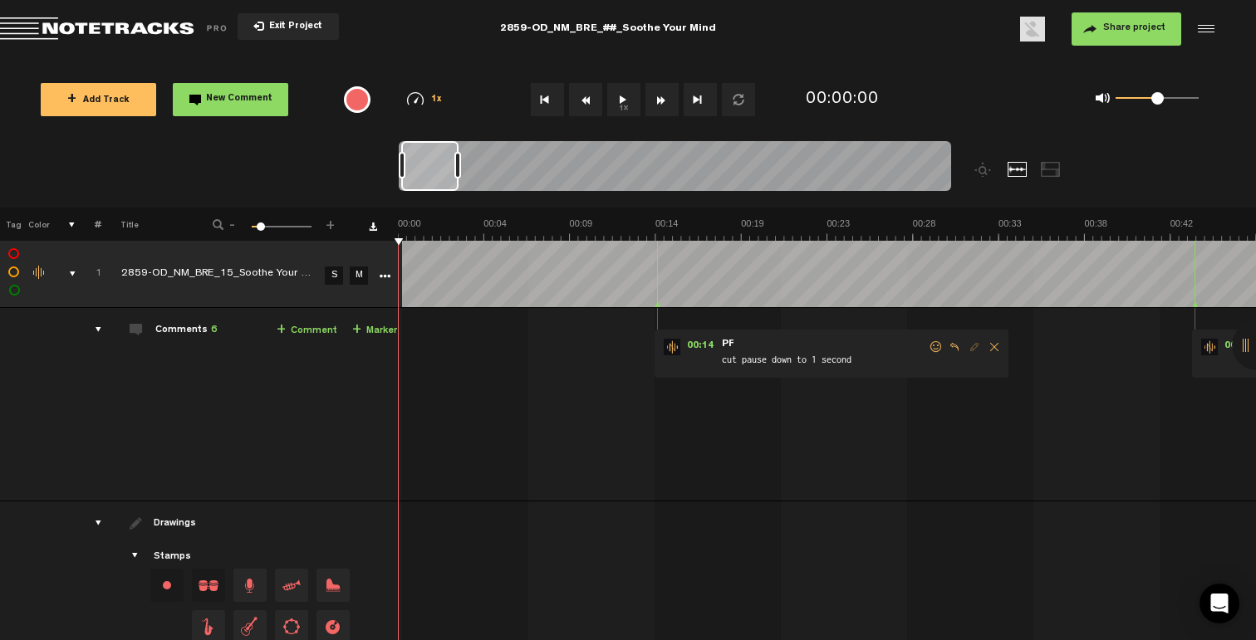
click at [73, 273] on div "comments, stamps & drawings" at bounding box center [66, 274] width 26 height 17
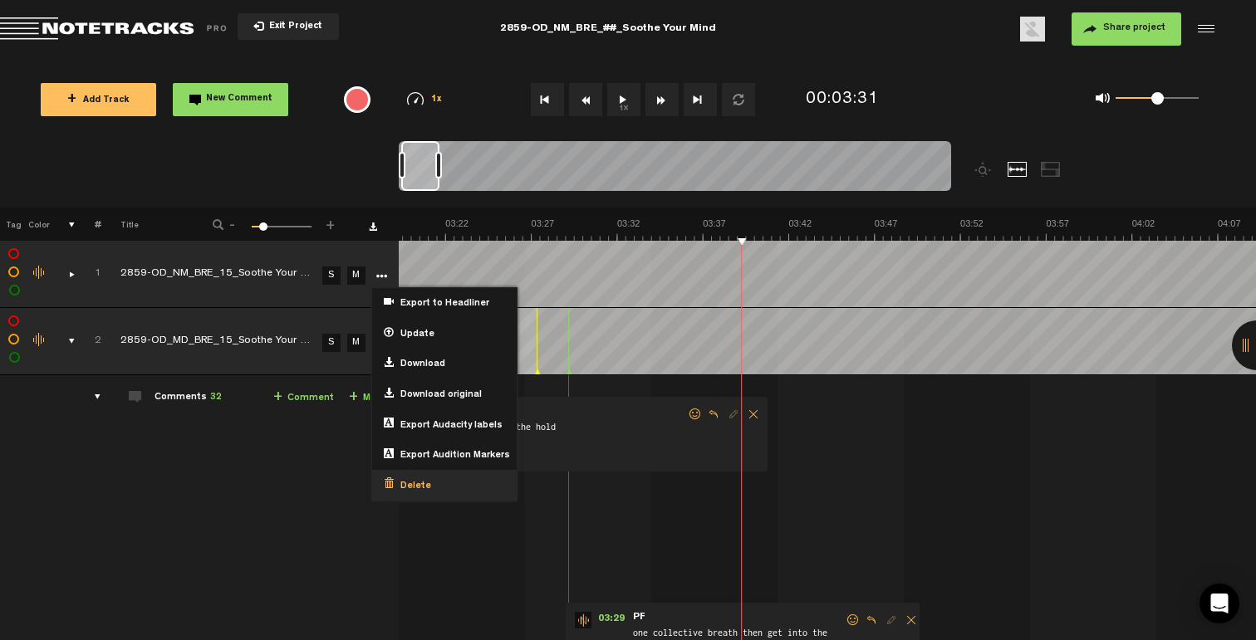
click at [414, 483] on span "Delete" at bounding box center [412, 487] width 37 height 14
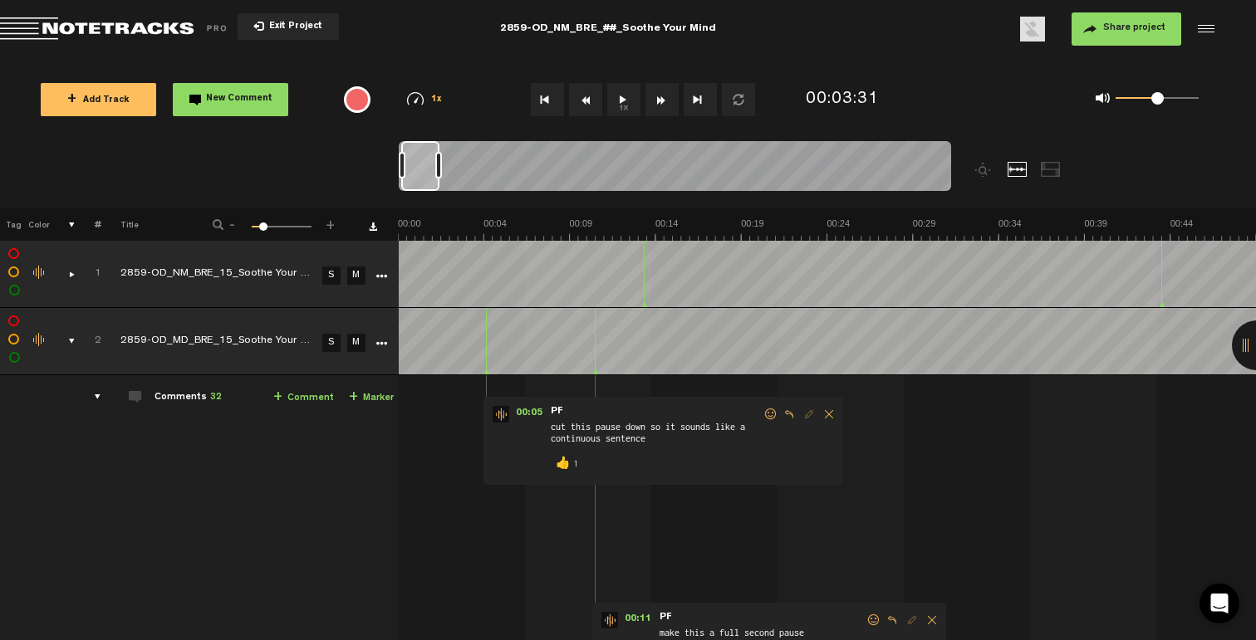
click at [807, 342] on button "Yes" at bounding box center [796, 325] width 53 height 33
click at [802, 342] on button "Yes" at bounding box center [796, 325] width 53 height 33
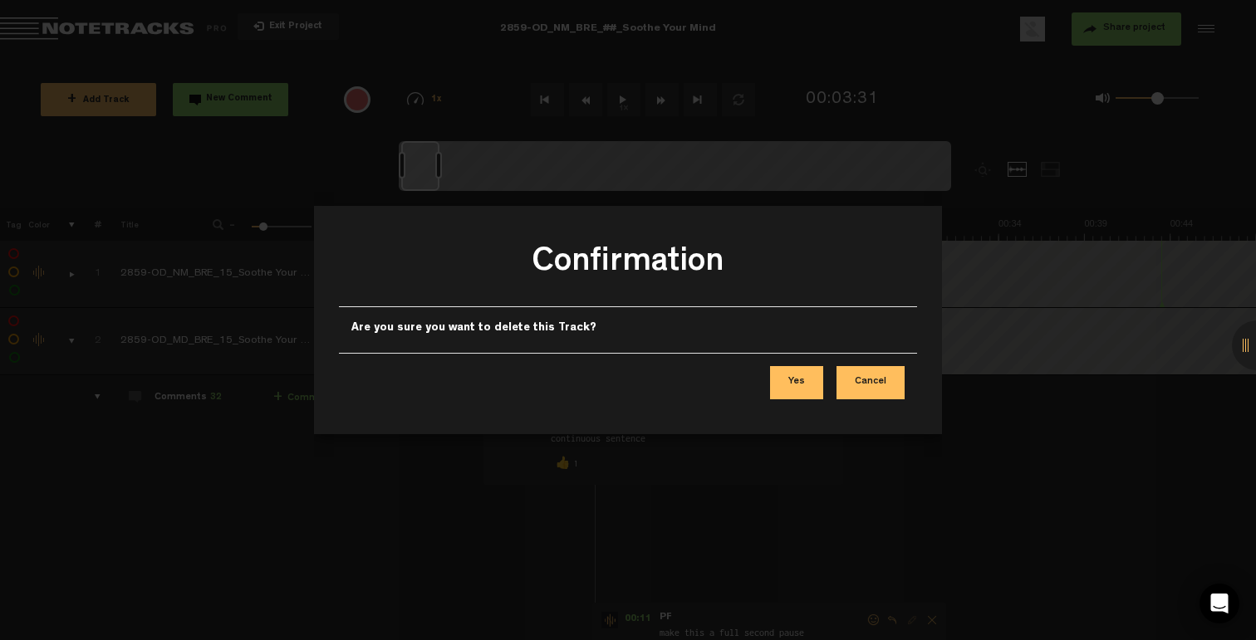
click at [805, 378] on div "Confirmation Are you sure you want to delete this Track? Yes Cancel" at bounding box center [628, 320] width 628 height 640
click at [65, 338] on div at bounding box center [628, 320] width 1256 height 640
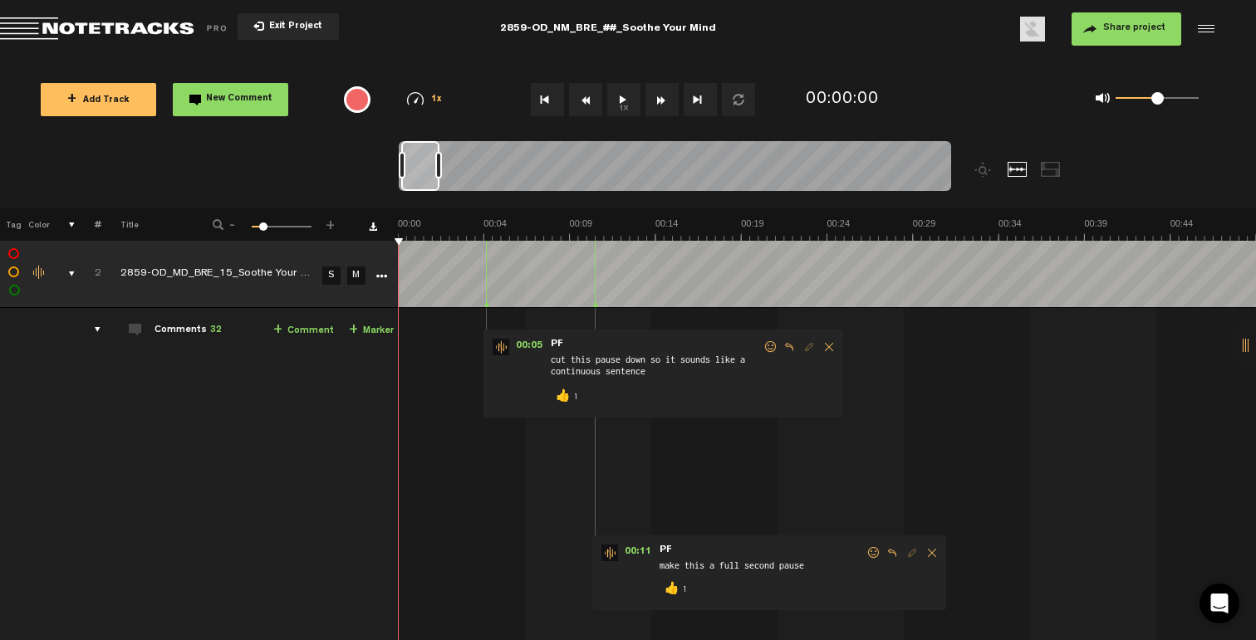
click at [71, 272] on div "comments, stamps & drawings" at bounding box center [65, 274] width 26 height 17
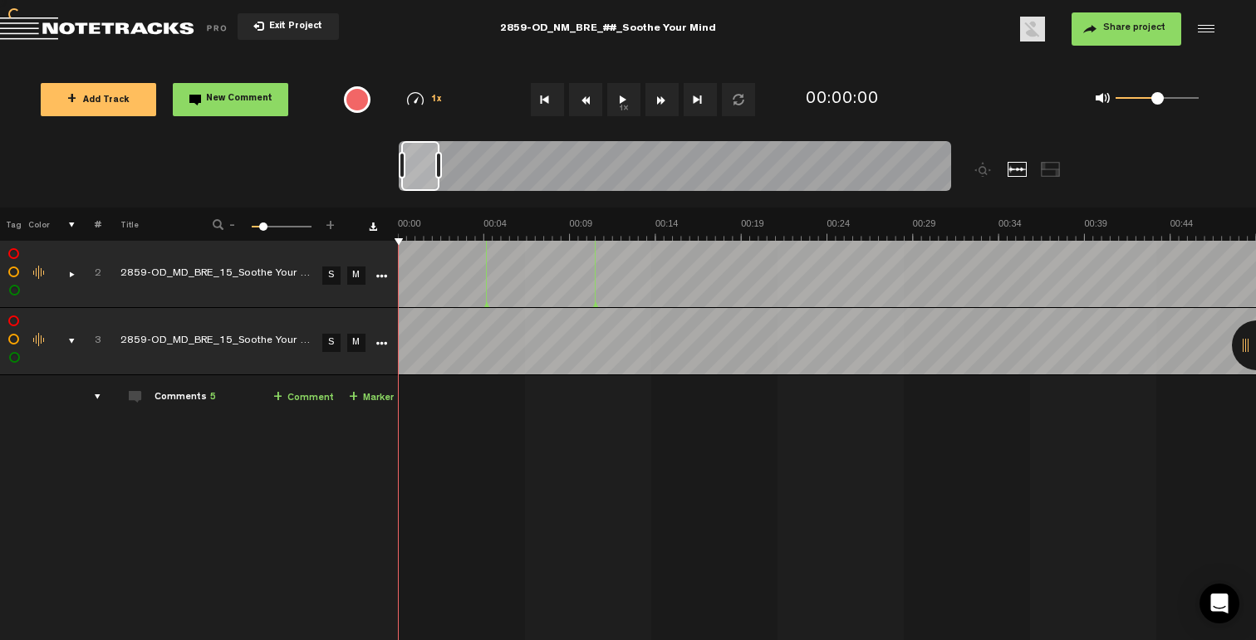
click at [389, 278] on td at bounding box center [379, 274] width 25 height 67
click at [382, 276] on icon "More" at bounding box center [381, 277] width 12 height 12
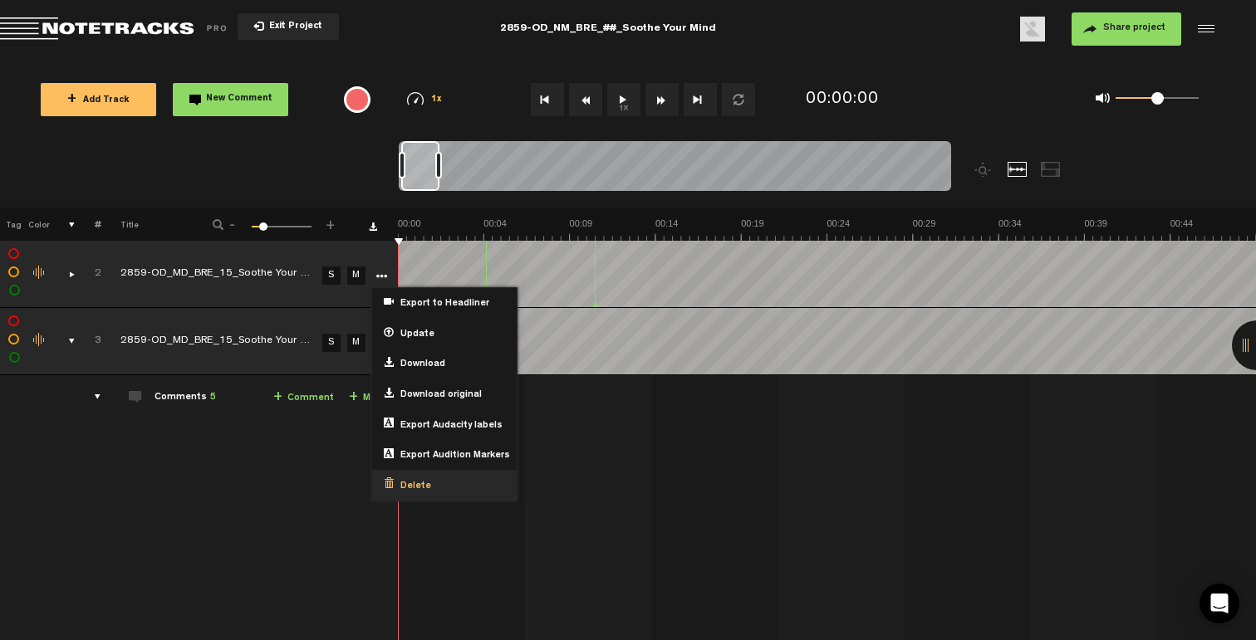
click at [414, 480] on span "Delete" at bounding box center [412, 487] width 37 height 14
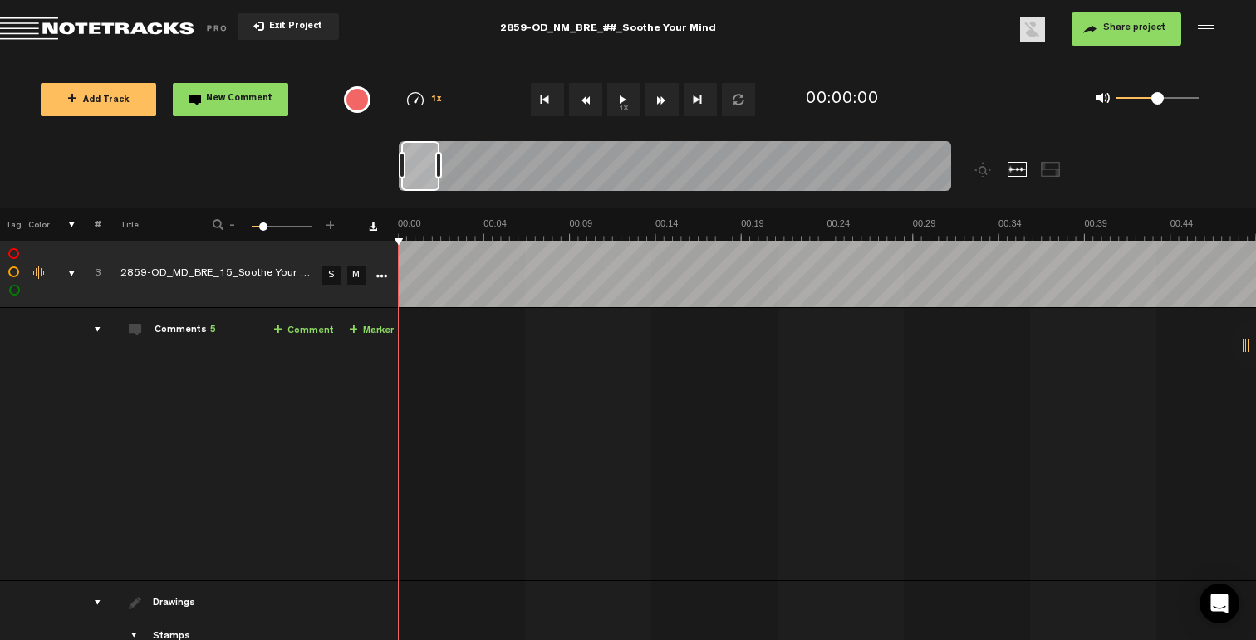
click at [71, 269] on div "comments, stamps & drawings" at bounding box center [65, 274] width 26 height 17
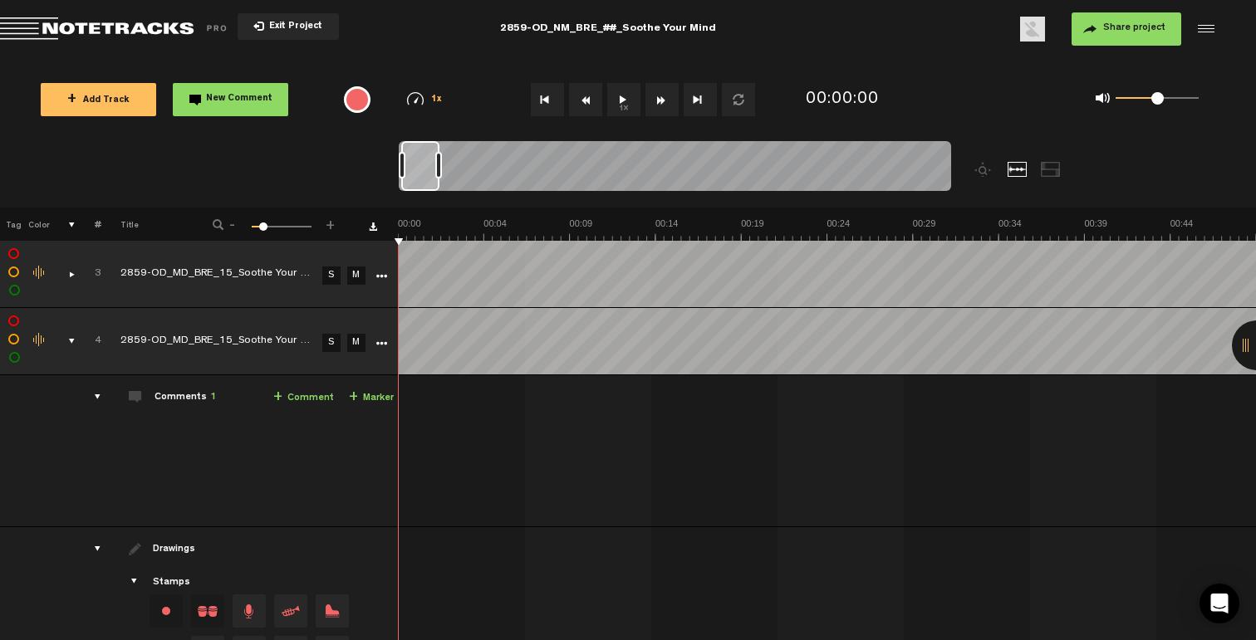
click at [384, 275] on icon "More" at bounding box center [381, 277] width 12 height 12
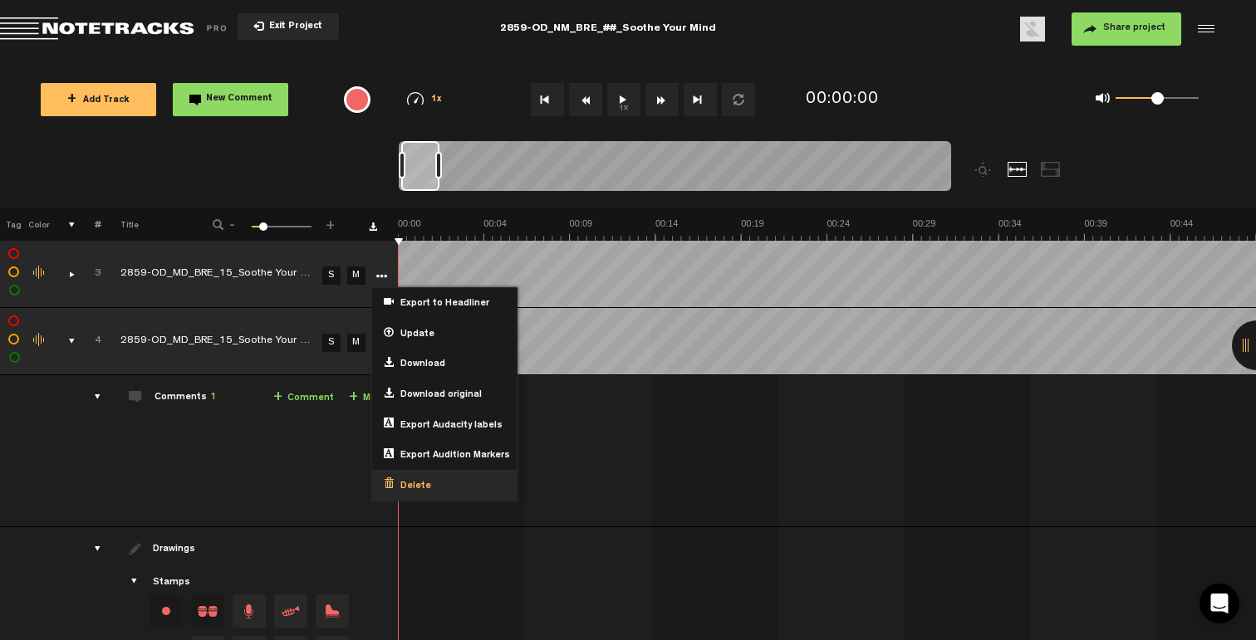
click at [415, 480] on span "Delete" at bounding box center [412, 487] width 37 height 14
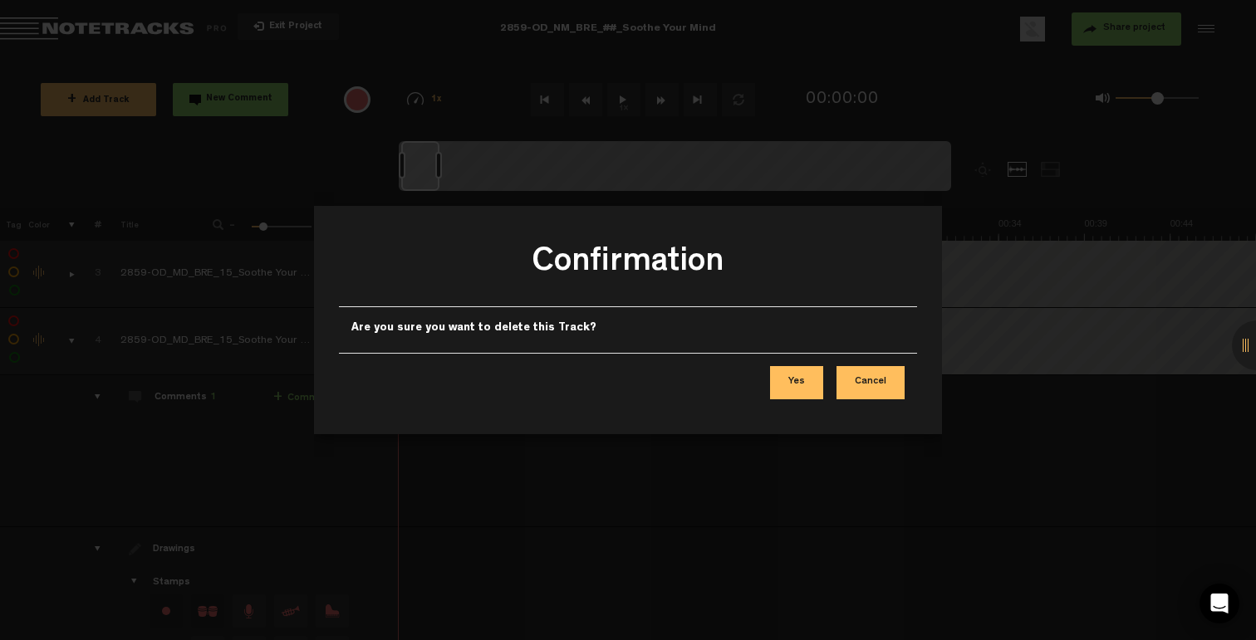
click at [798, 388] on button "Yes" at bounding box center [796, 382] width 53 height 33
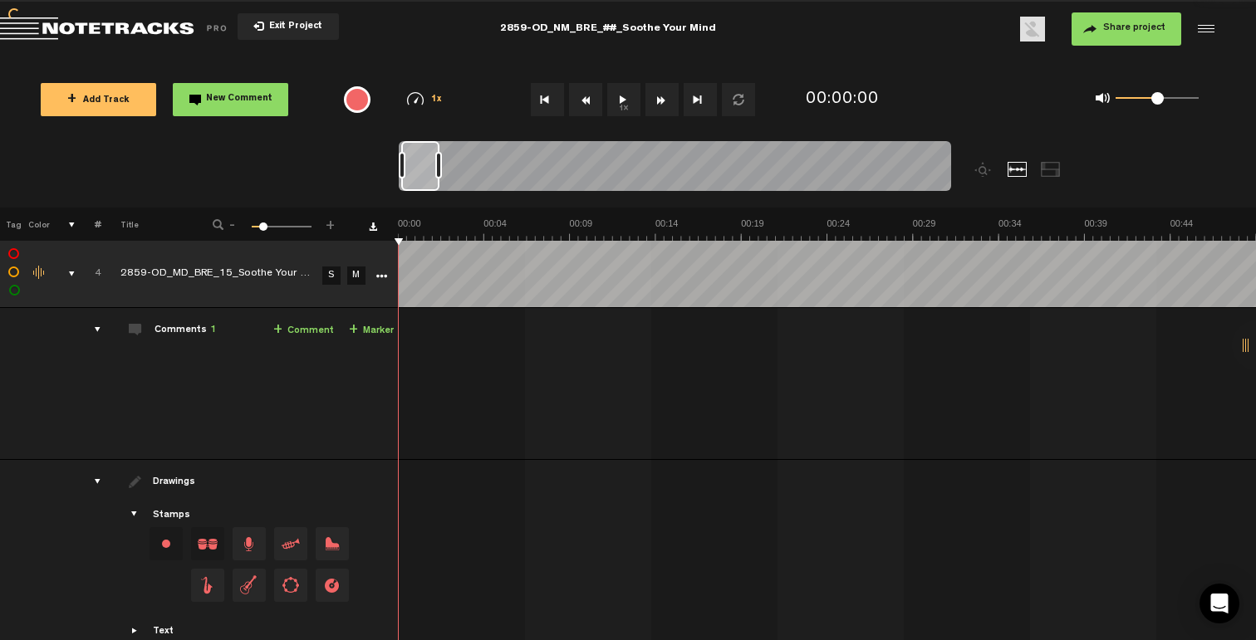
click at [76, 274] on td "4" at bounding box center [89, 274] width 26 height 67
click at [71, 272] on div "comments, stamps & drawings" at bounding box center [65, 274] width 26 height 17
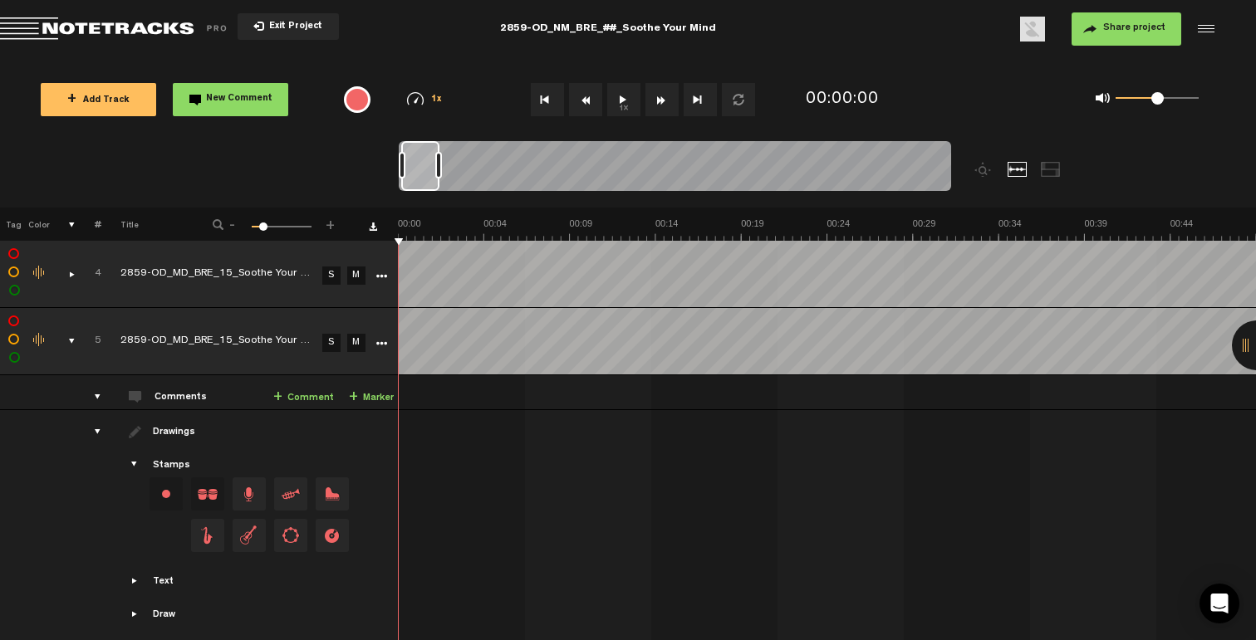
click at [390, 277] on td at bounding box center [379, 274] width 25 height 67
click at [383, 277] on icon "More" at bounding box center [381, 277] width 12 height 12
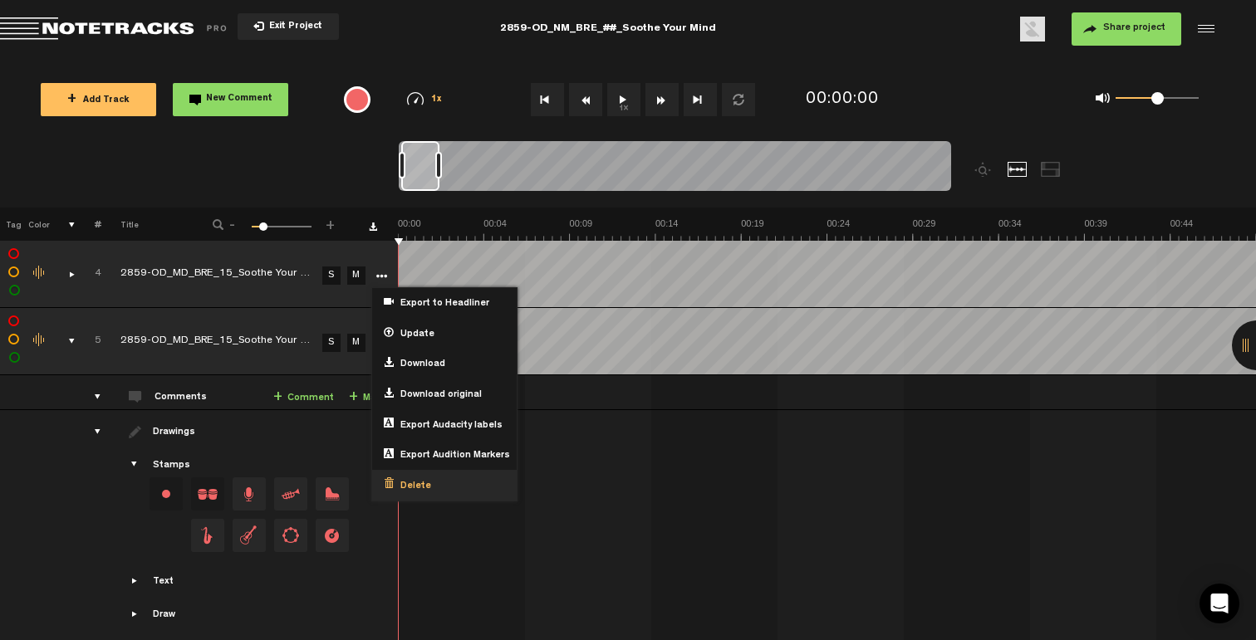
click at [418, 480] on span "Delete" at bounding box center [412, 487] width 37 height 14
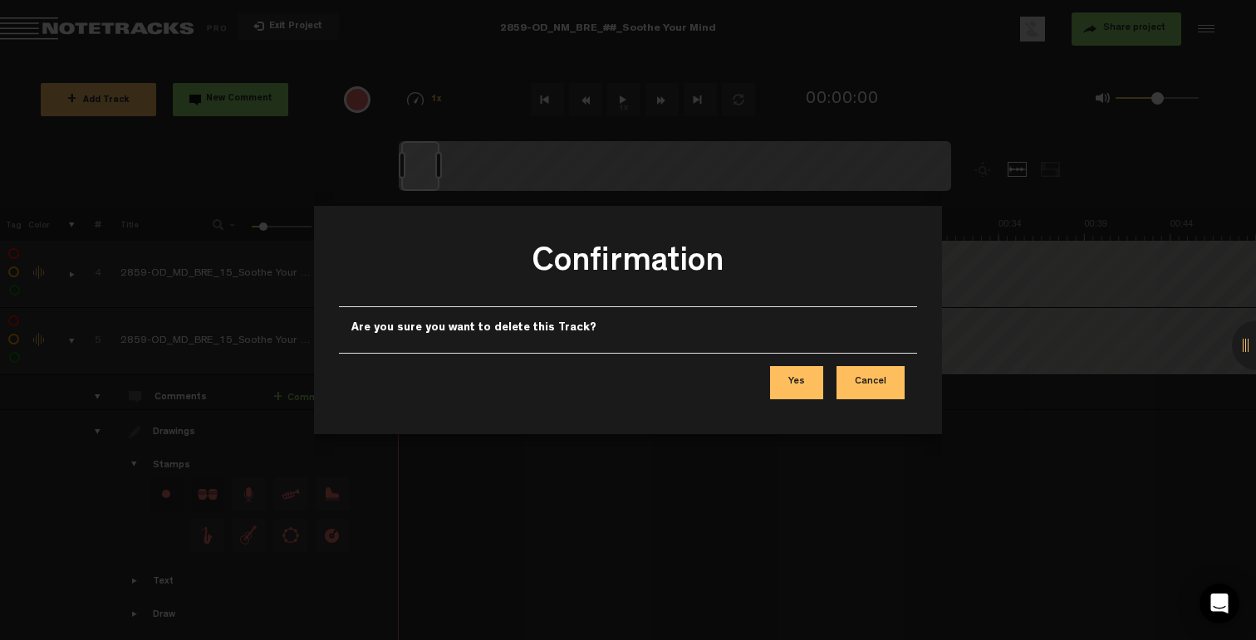
click at [802, 385] on button "Yes" at bounding box center [796, 382] width 53 height 33
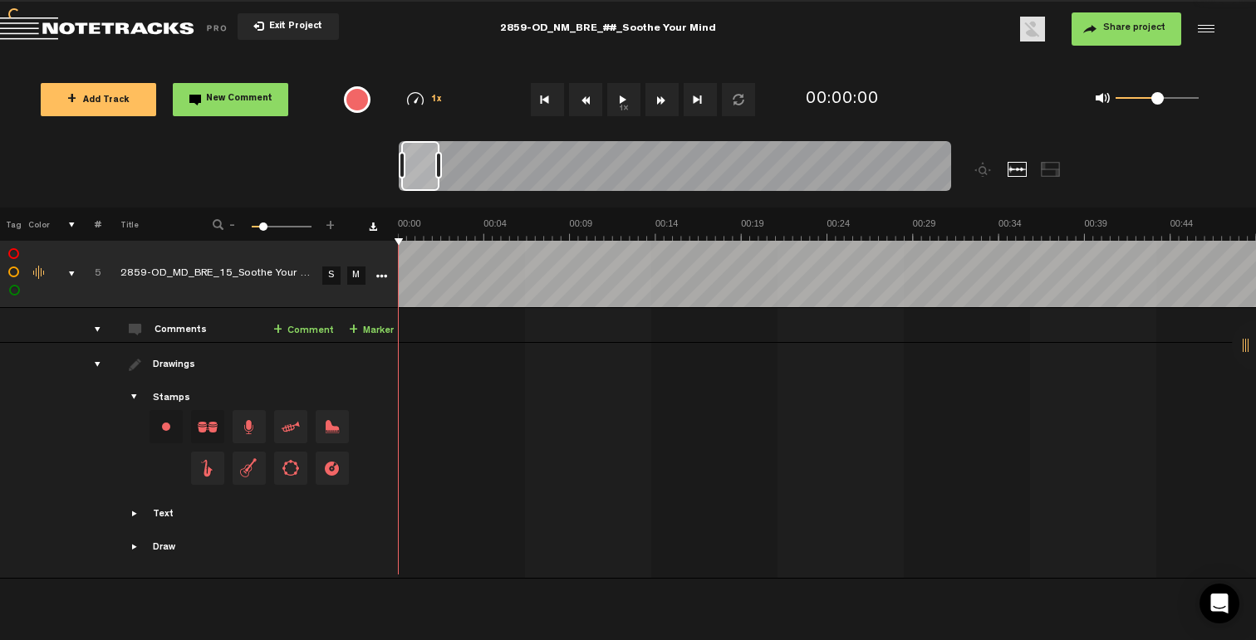
click at [289, 25] on span "Exit Project" at bounding box center [293, 26] width 58 height 9
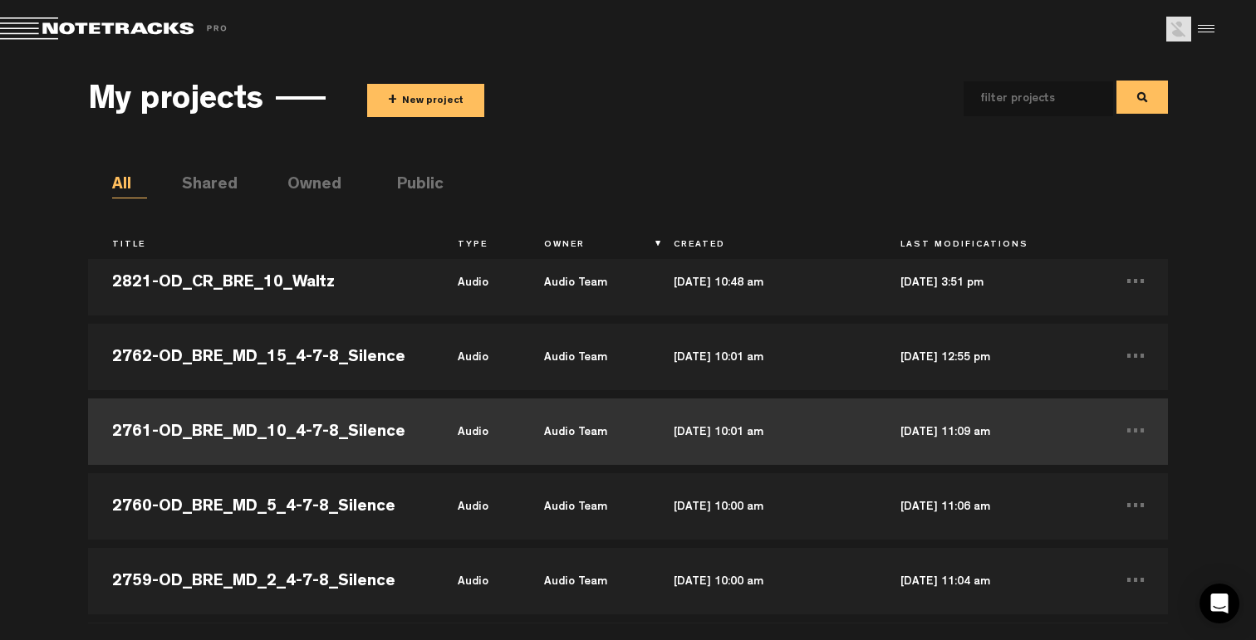
scroll to position [19002, 0]
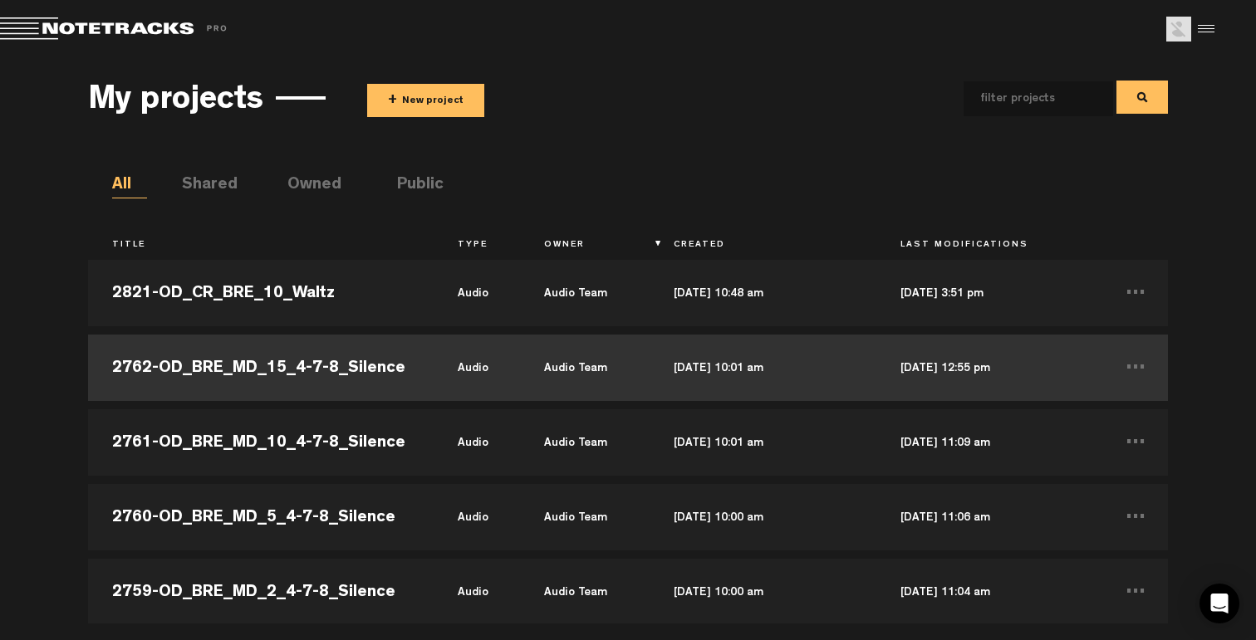
click at [388, 376] on td "2762-OD_BRE_MD_15_4-7-8_Silence" at bounding box center [261, 368] width 346 height 75
click at [388, 375] on td "2762-OD_BRE_MD_15_4-7-8_Silence" at bounding box center [261, 368] width 346 height 75
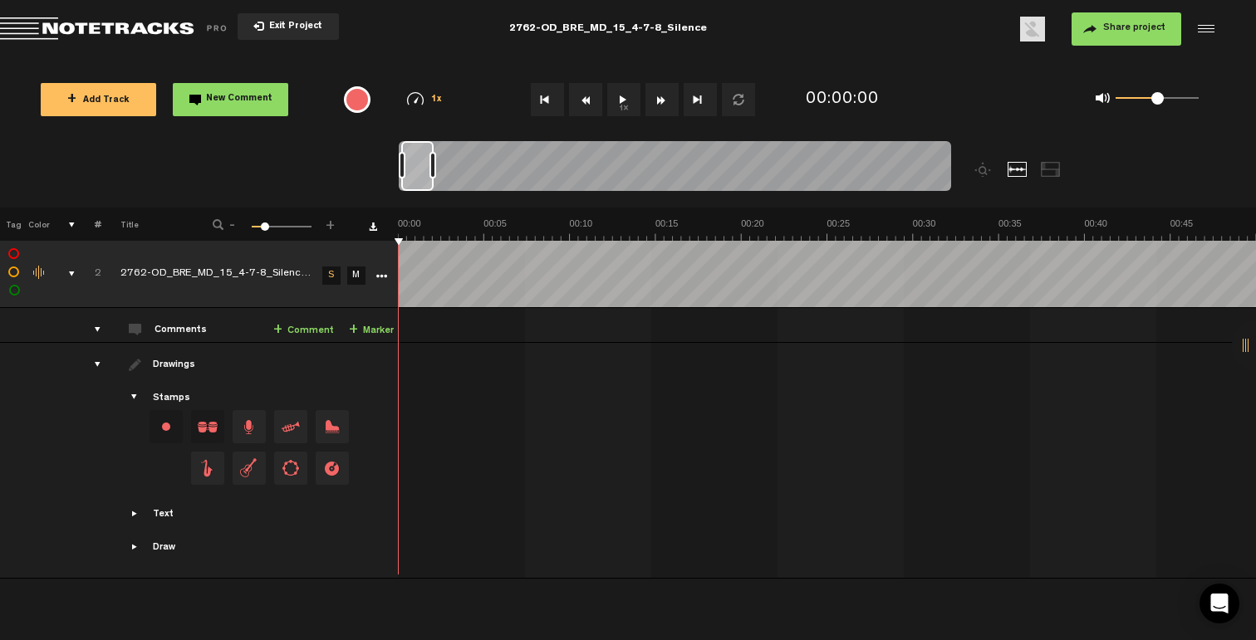
click at [298, 28] on span "Exit Project" at bounding box center [293, 26] width 58 height 9
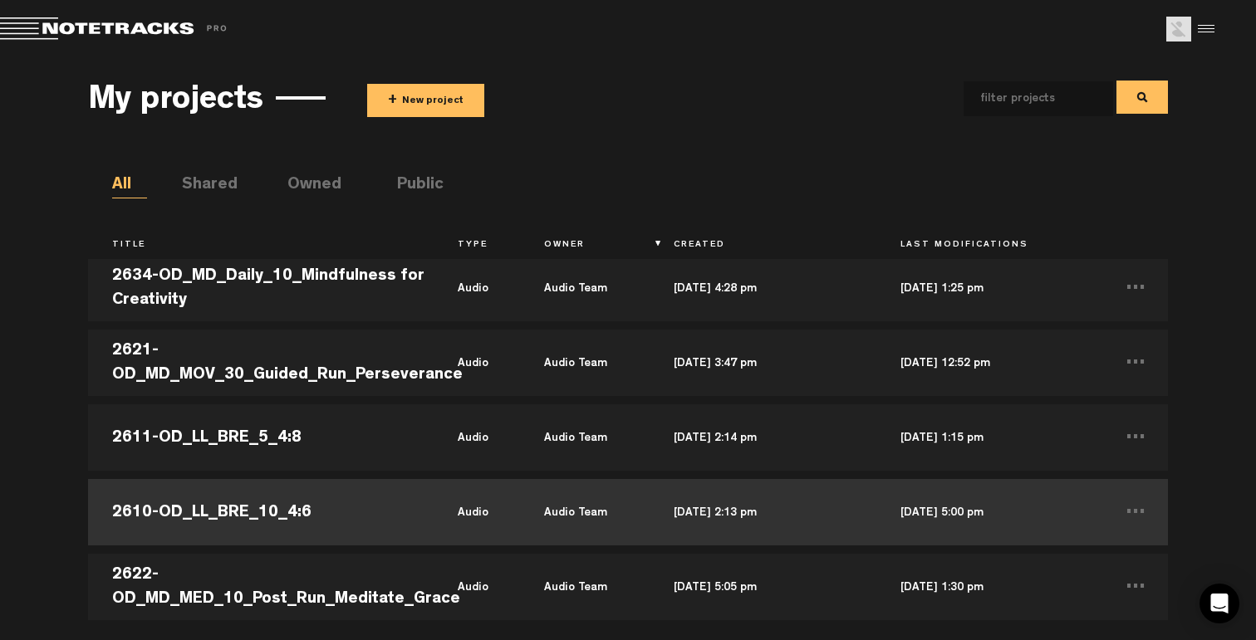
scroll to position [32366, 0]
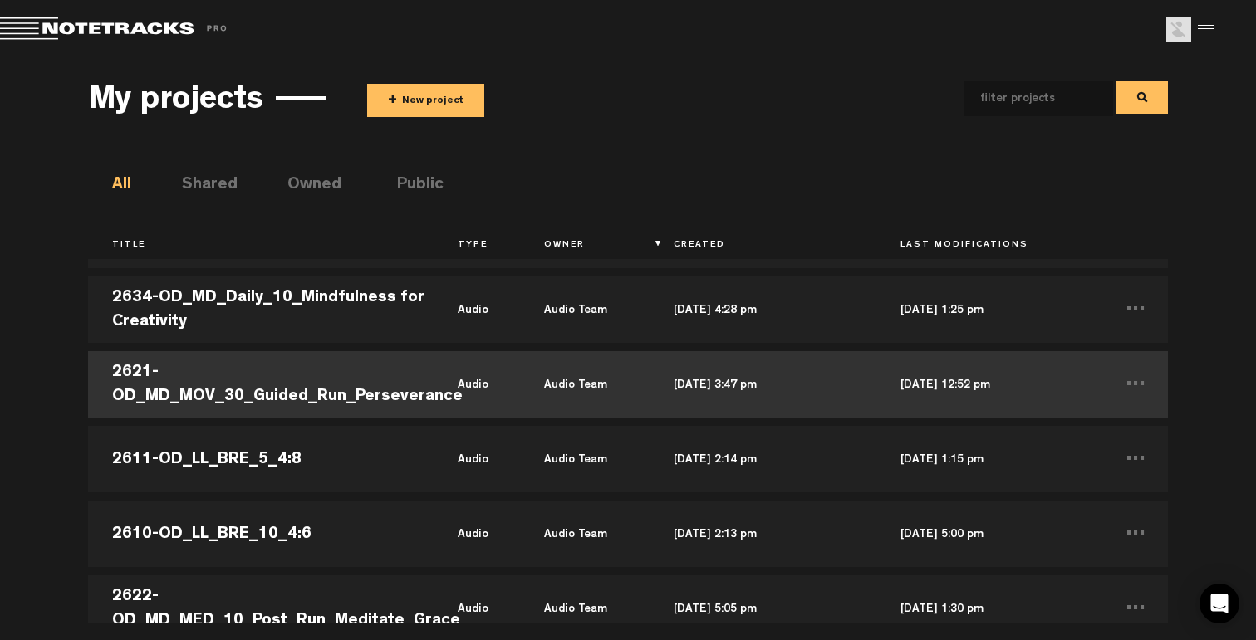
click at [372, 365] on td "2621-OD_MD_MOV_30_Guided_Run_Perseverance" at bounding box center [261, 384] width 346 height 75
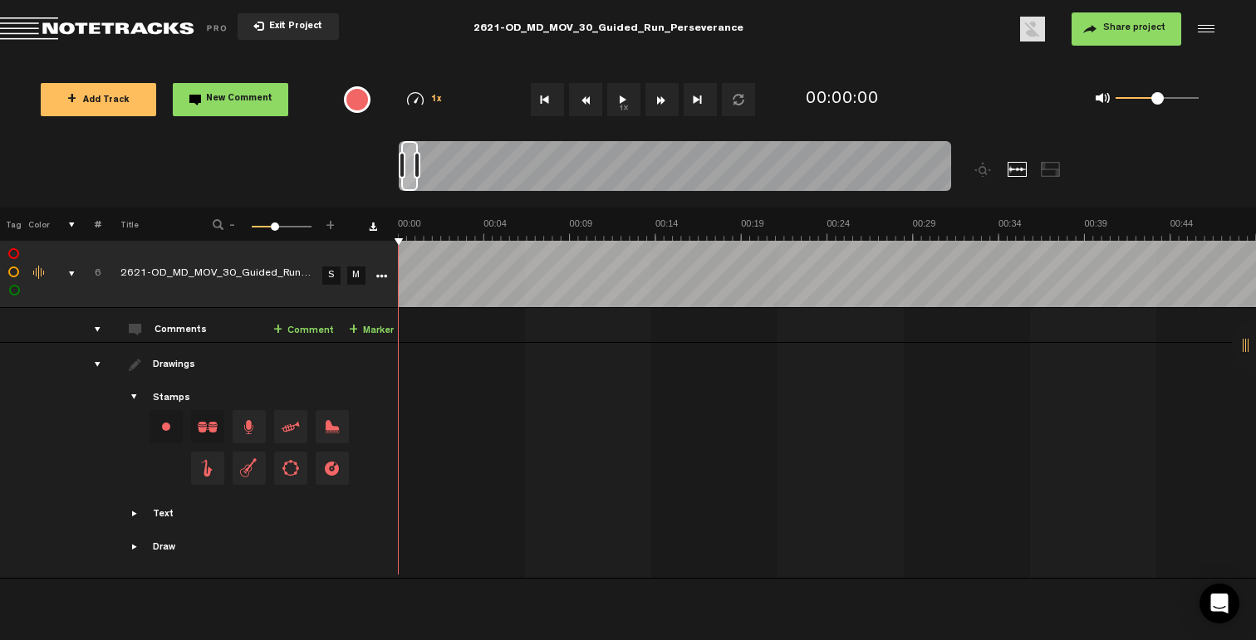
click at [308, 27] on span "Exit Project" at bounding box center [293, 26] width 58 height 9
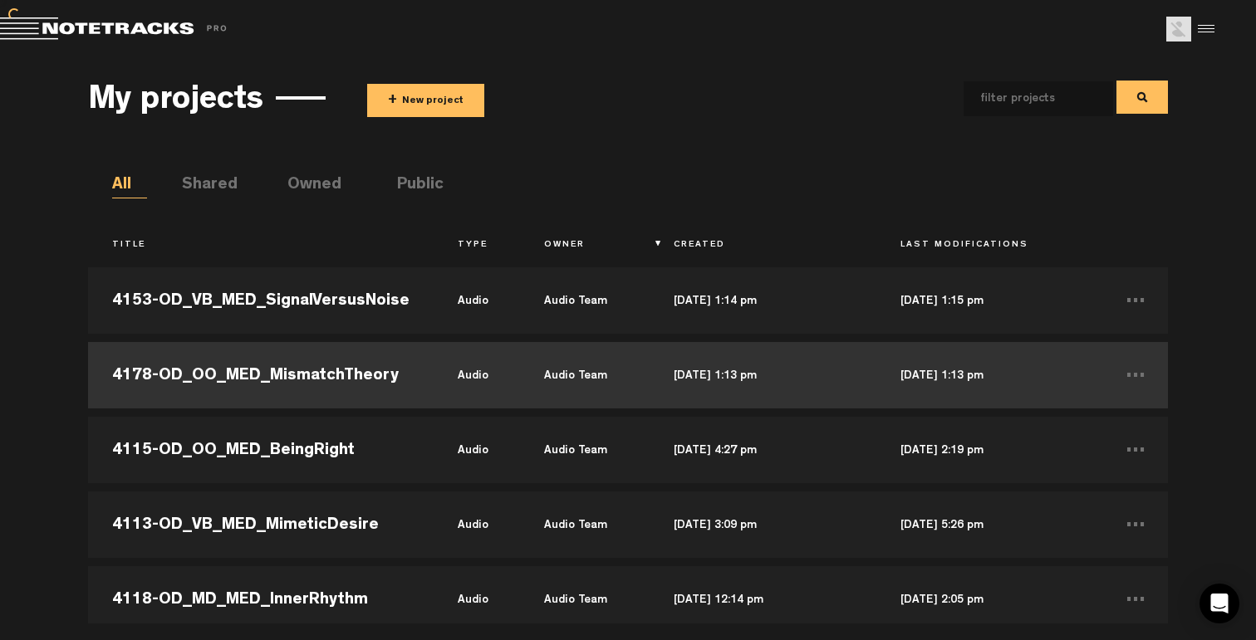
click at [348, 385] on td "4178-OD_OO_MED_MismatchTheory" at bounding box center [261, 375] width 346 height 75
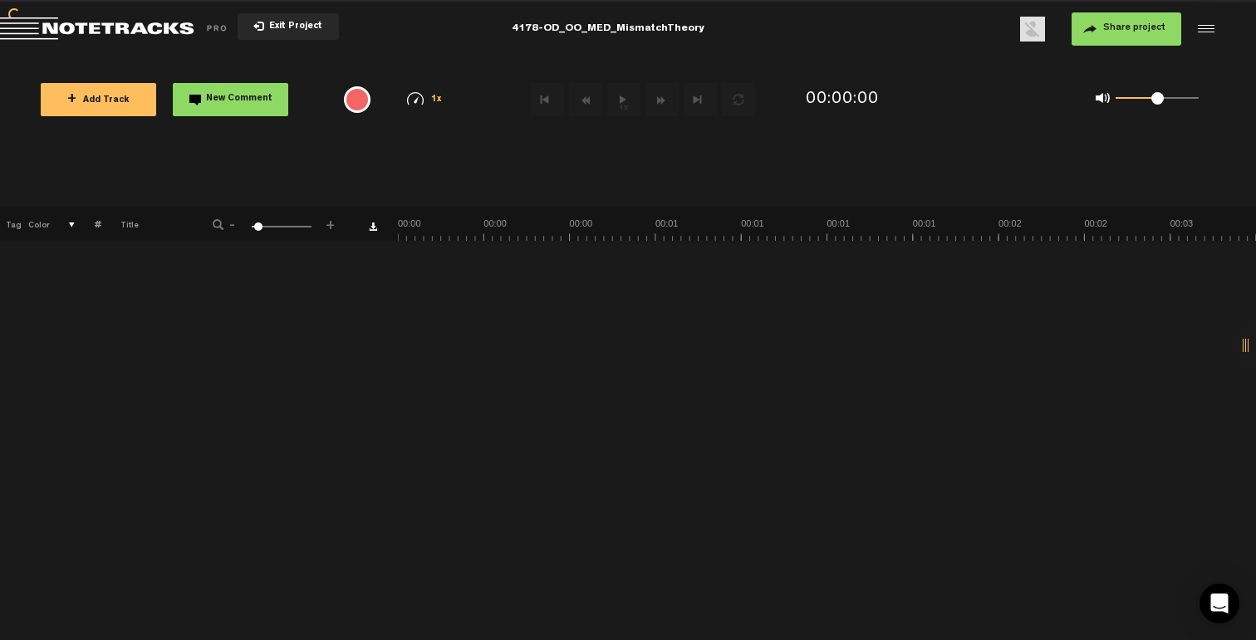
click at [95, 104] on span "+ Add Track" at bounding box center [98, 100] width 62 height 9
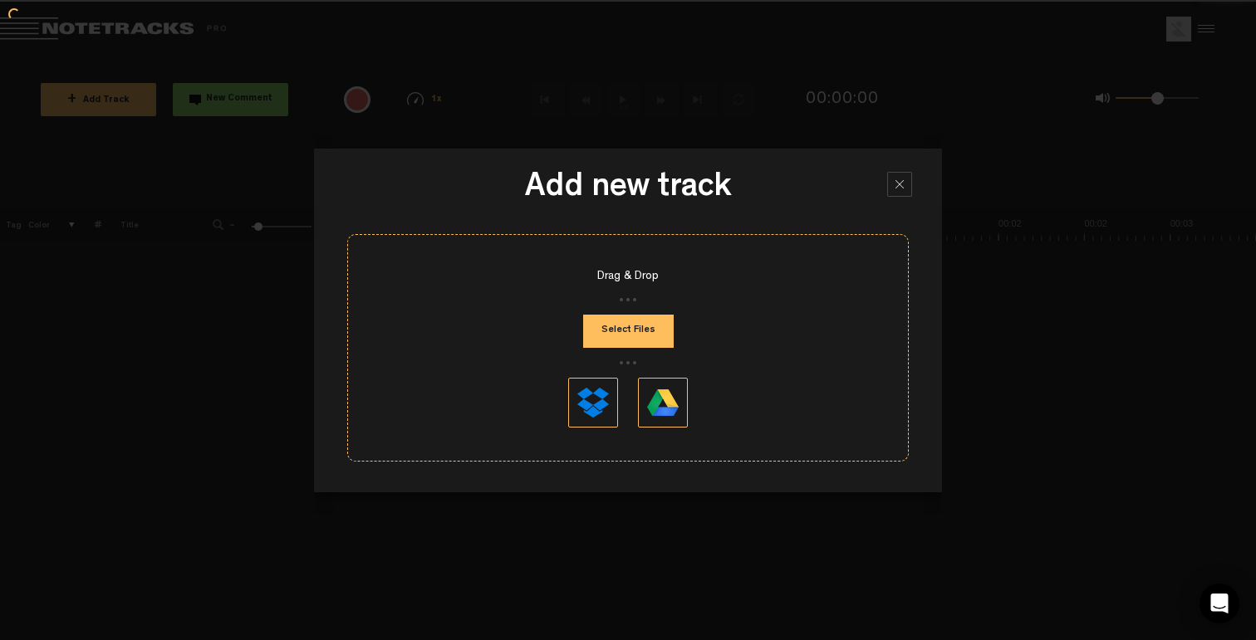
click at [645, 341] on button "Select Files" at bounding box center [628, 331] width 91 height 33
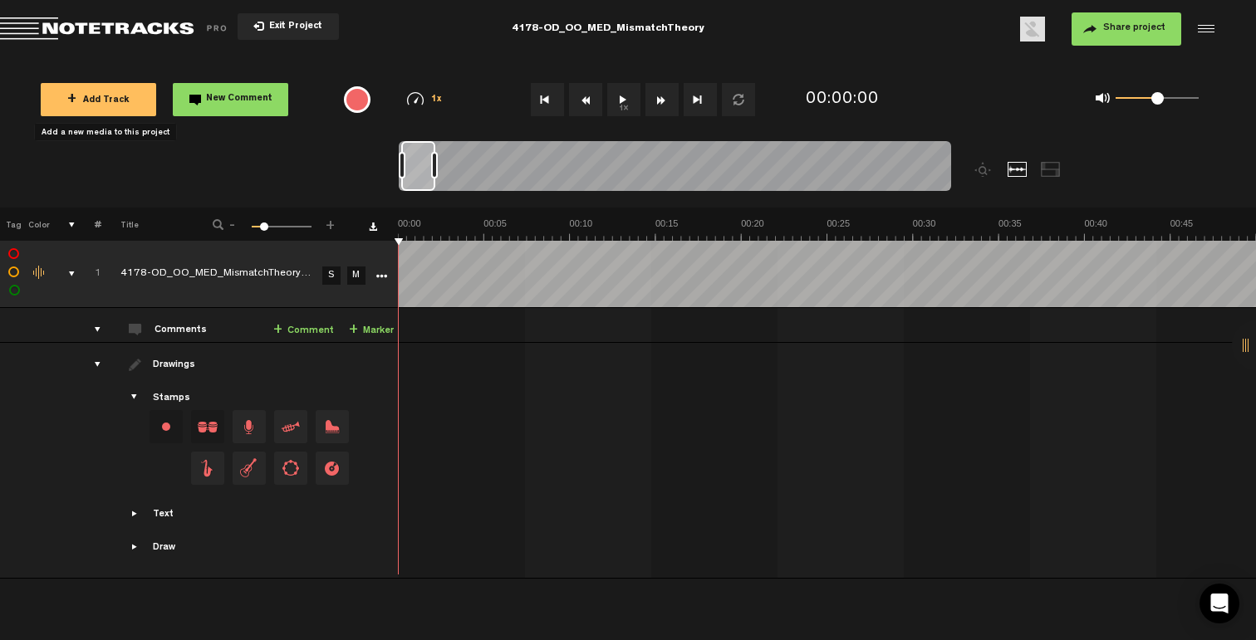
drag, startPoint x: 282, startPoint y: 22, endPoint x: 263, endPoint y: 6, distance: 25.3
click at [282, 22] on span "Exit Project" at bounding box center [293, 26] width 58 height 9
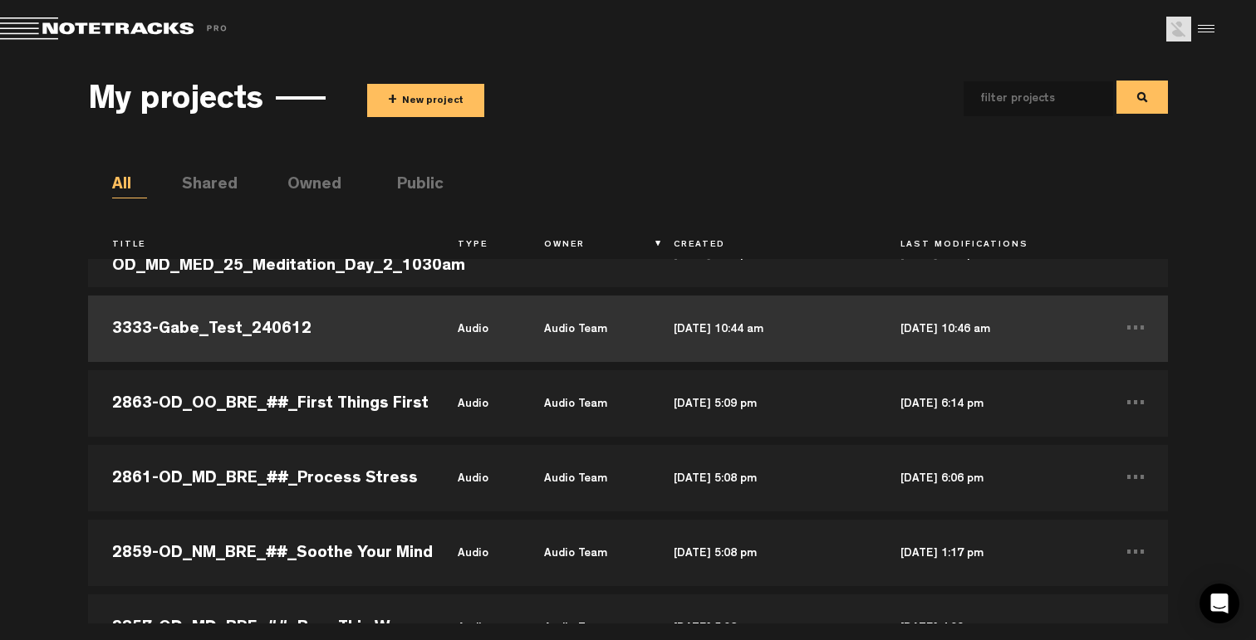
scroll to position [16360, 0]
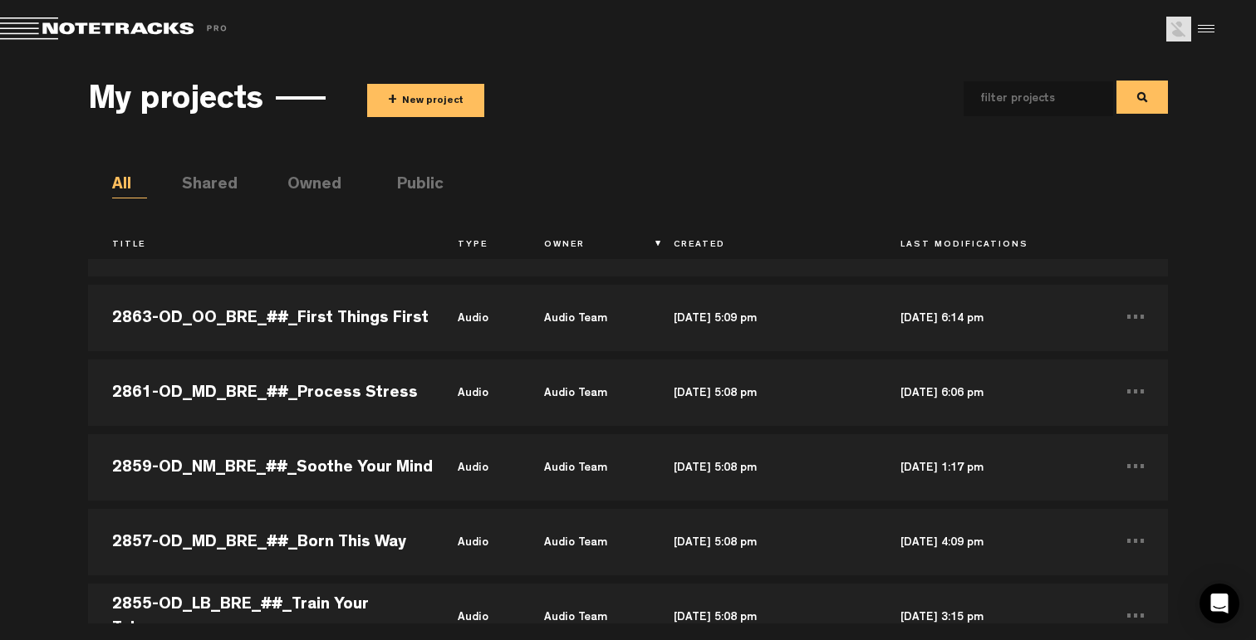
click at [1173, 38] on img at bounding box center [1178, 29] width 25 height 25
click at [1197, 35] on div at bounding box center [1203, 29] width 25 height 25
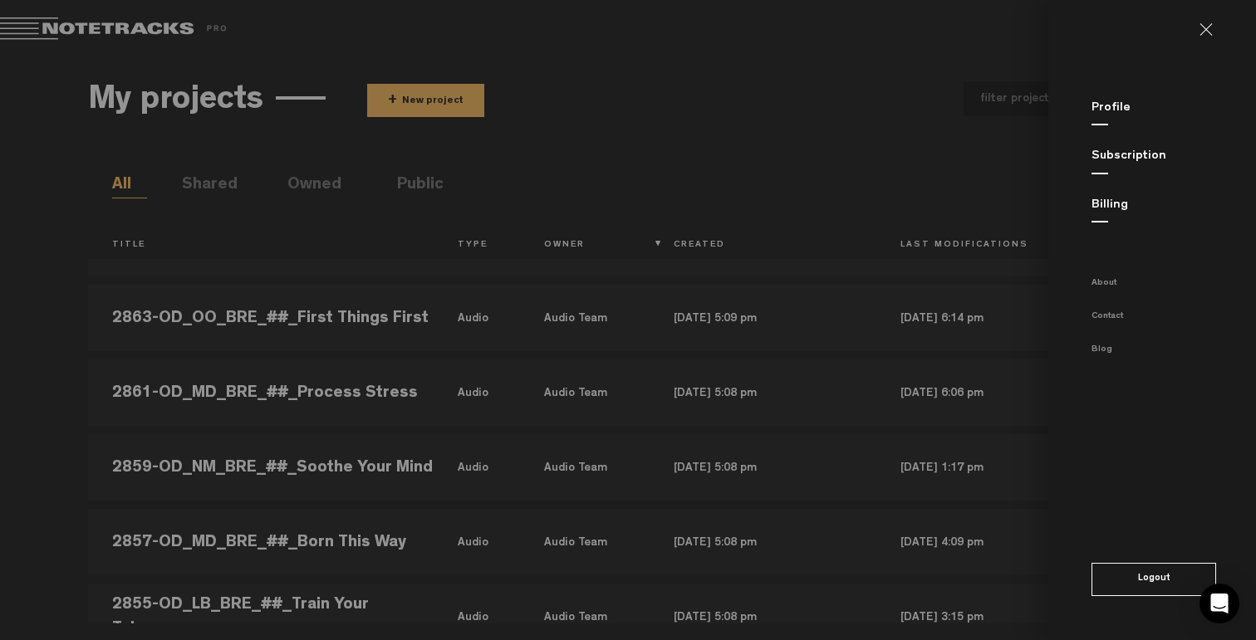
click at [1111, 209] on link "Billing" at bounding box center [1109, 205] width 37 height 12
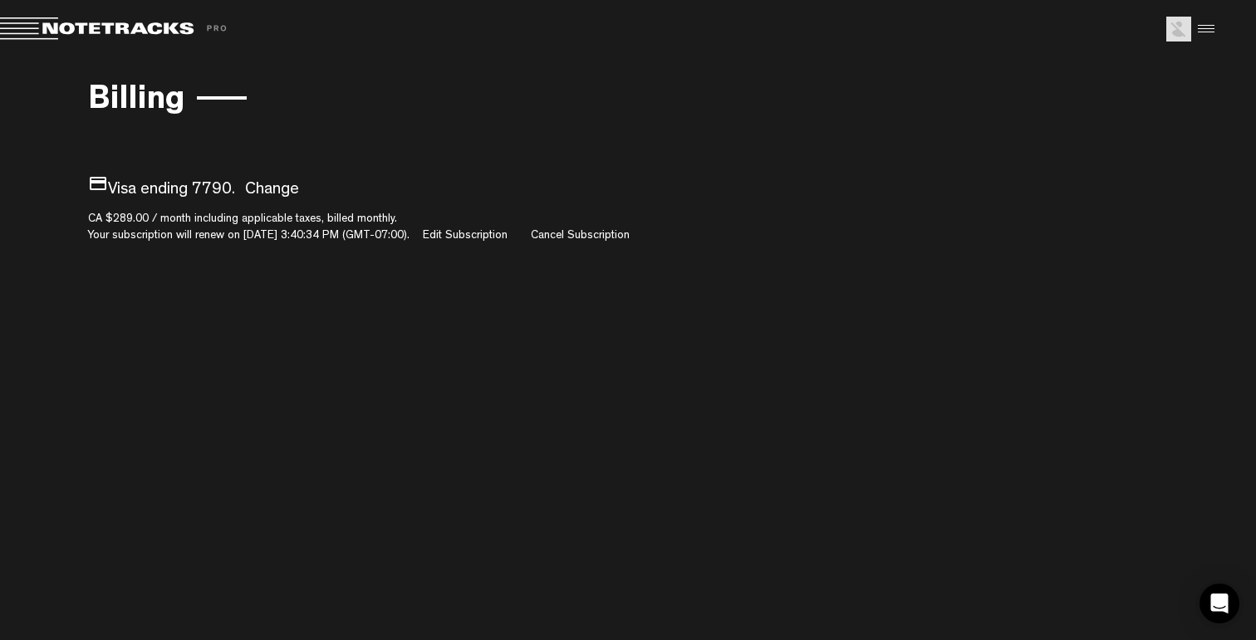
click at [1185, 37] on img at bounding box center [1178, 29] width 25 height 25
click at [1204, 32] on div at bounding box center [1203, 29] width 25 height 25
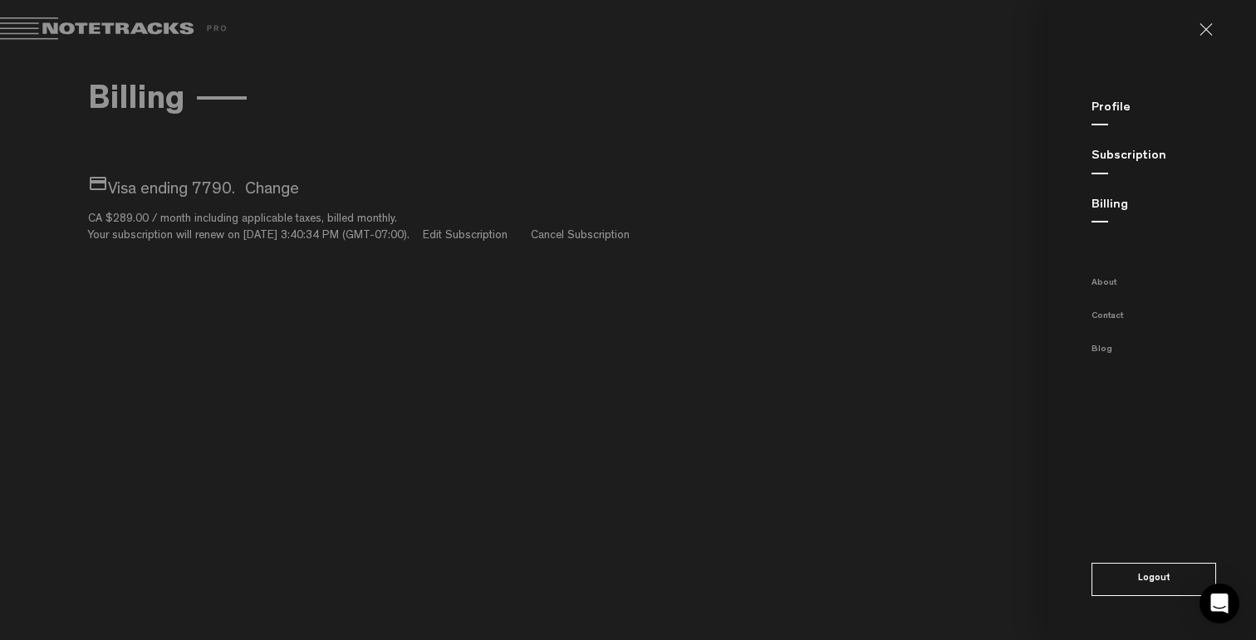
click at [1130, 159] on link "Subscription" at bounding box center [1128, 156] width 75 height 12
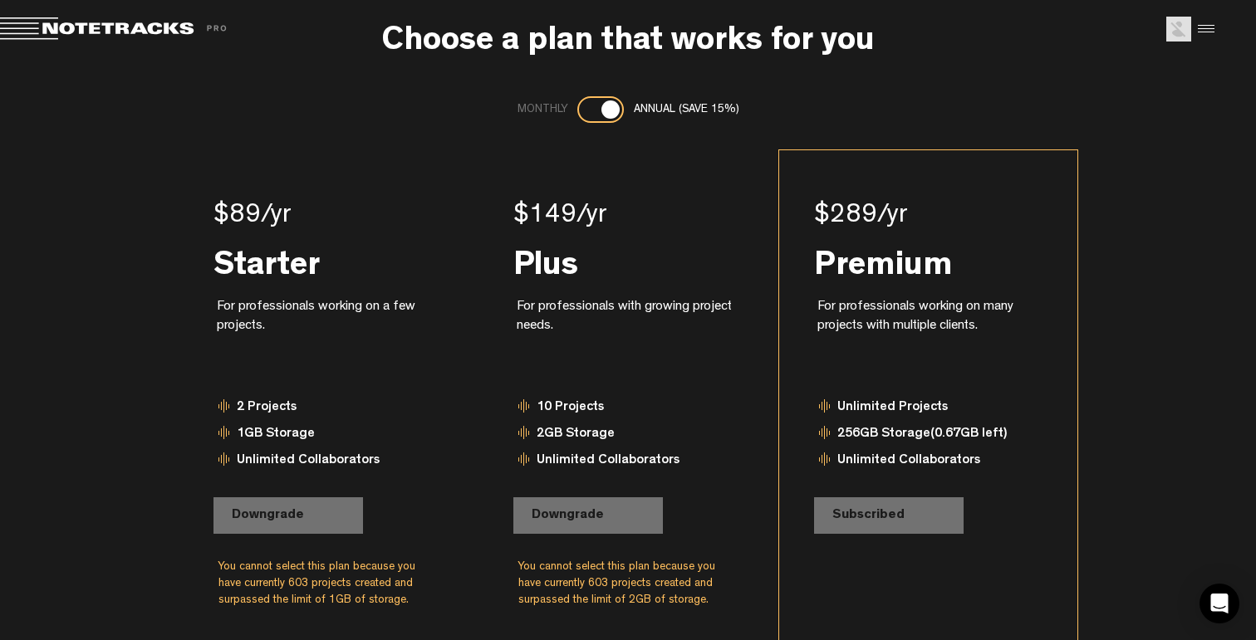
scroll to position [126, 0]
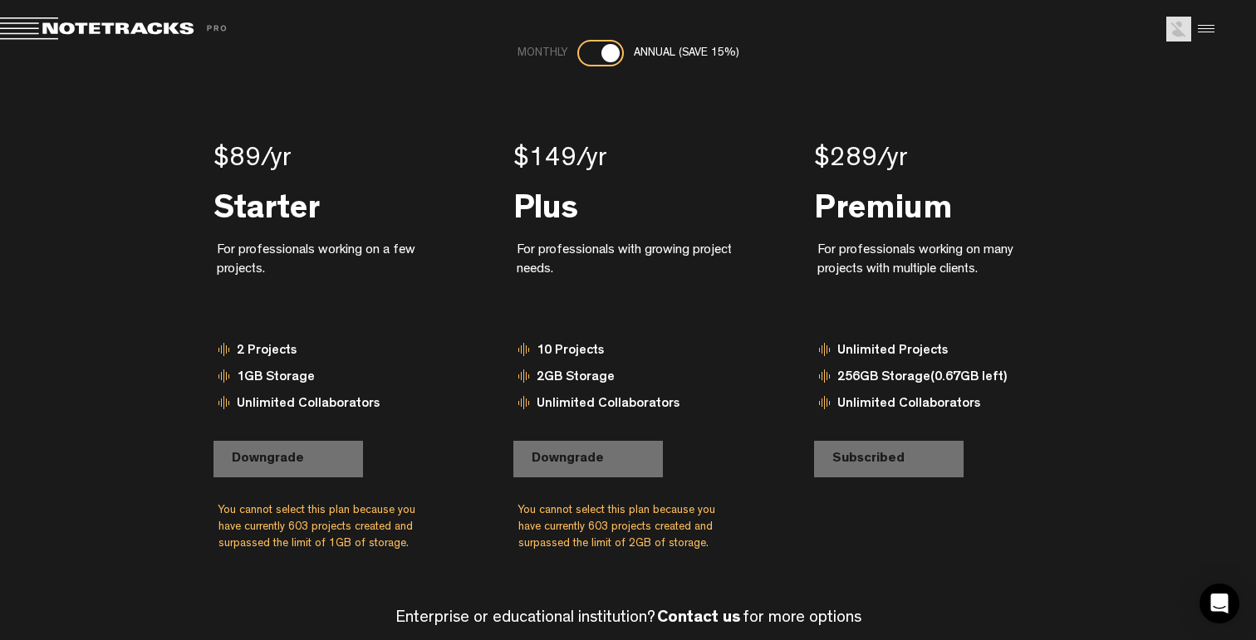
click at [132, 24] on span "Return to Project List" at bounding box center [116, 28] width 233 height 23
